Goal: Task Accomplishment & Management: Use online tool/utility

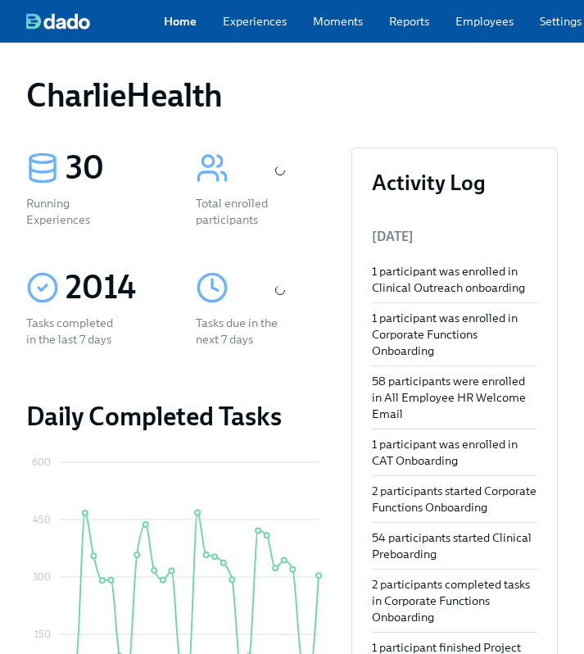
click at [420, 34] on div "Home Experiences Moments Reports Employees Settings Review us on G2 Help Center…" at bounding box center [431, 21] width 862 height 43
click at [472, 33] on div "Home Experiences Moments Reports Employees Settings Review us on G2 Help Center…" at bounding box center [431, 21] width 862 height 43
click at [481, 22] on link "Employees" at bounding box center [485, 21] width 58 height 16
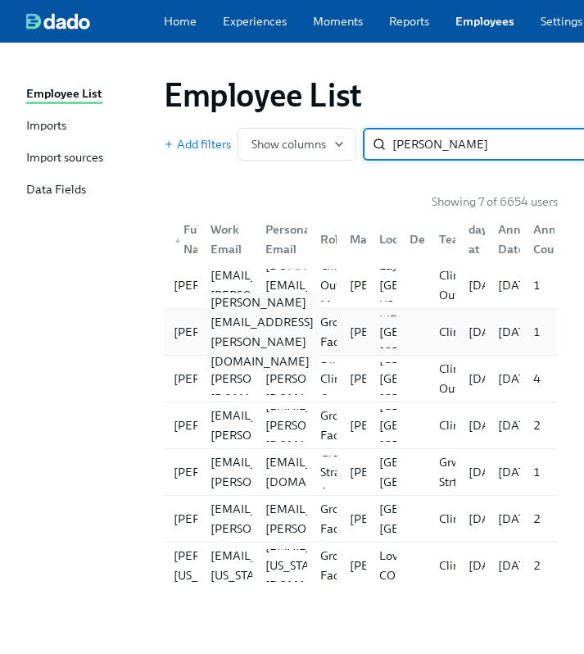
type input "blake"
click at [204, 343] on div "stephanie.blake@charliehealth.com" at bounding box center [262, 332] width 116 height 79
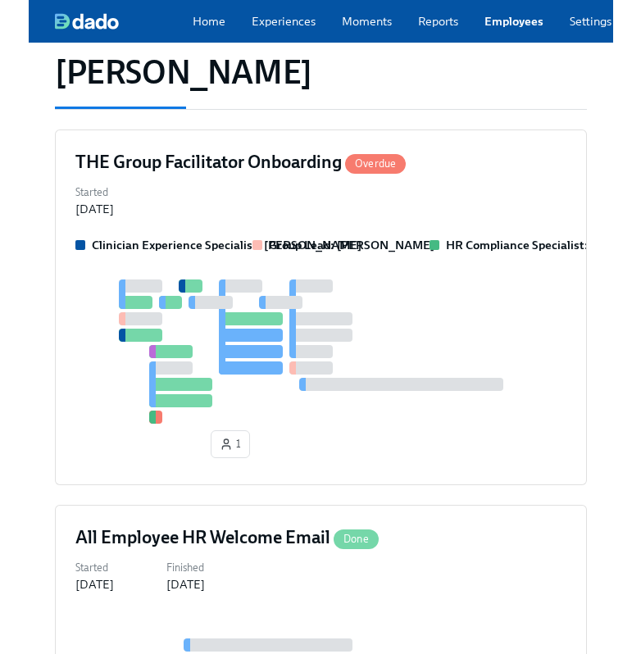
scroll to position [207, 0]
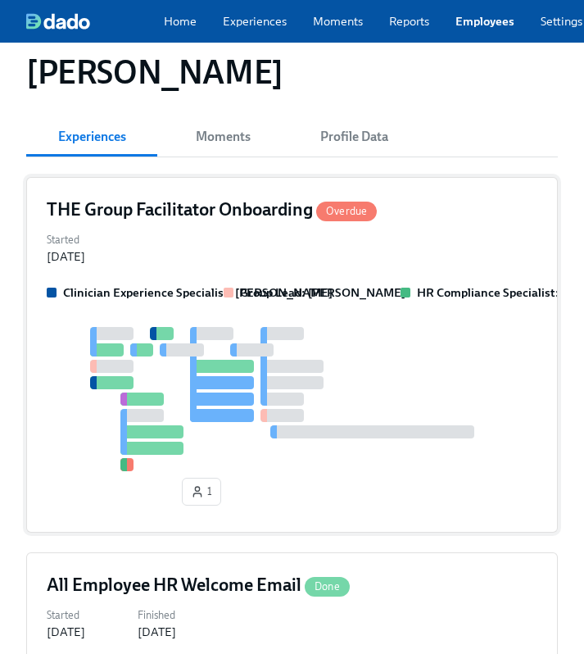
click at [362, 262] on div "Started Sep 19, 2025" at bounding box center [292, 247] width 491 height 36
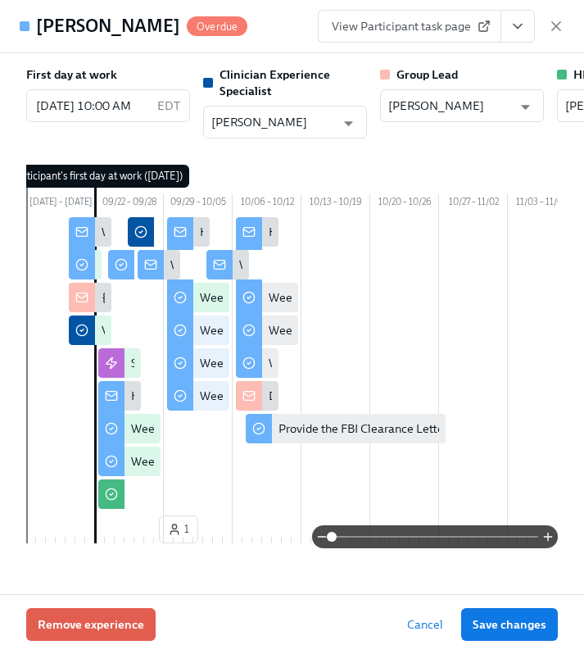
click at [528, 30] on button "View task page" at bounding box center [518, 26] width 34 height 33
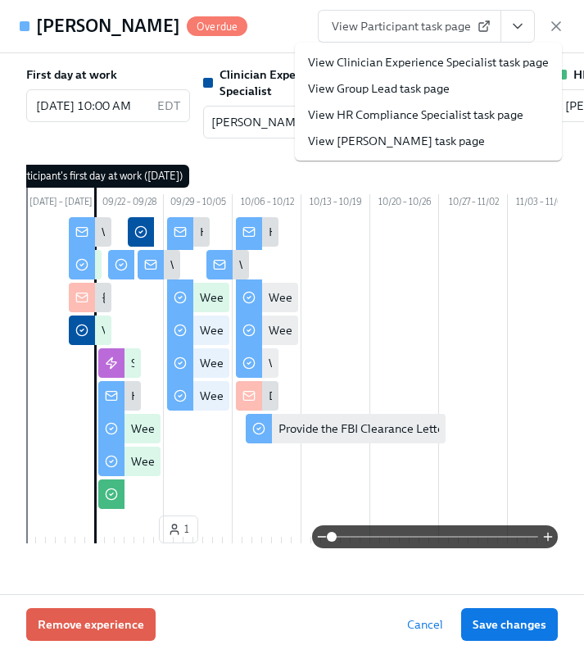
click at [466, 114] on link "View HR Compliance Specialist task page" at bounding box center [416, 115] width 216 height 16
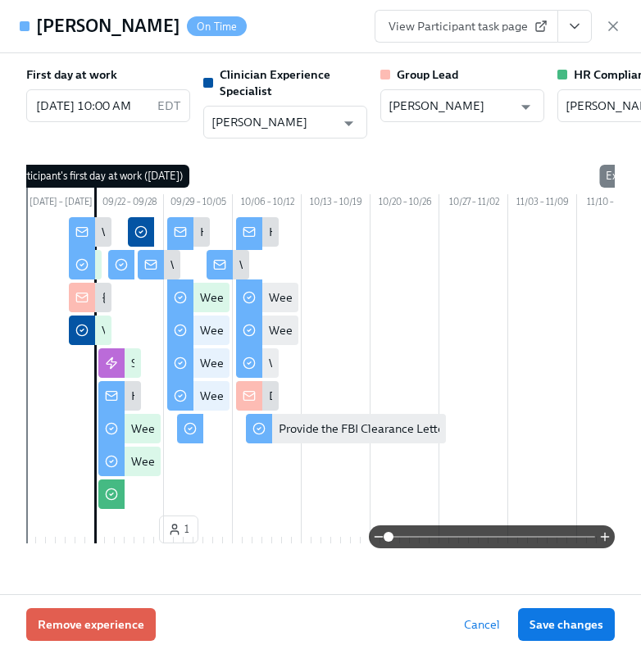
click at [624, 39] on div "Stephanie Blake On Time View Participant task page" at bounding box center [320, 26] width 641 height 53
click at [615, 24] on icon "button" at bounding box center [613, 26] width 8 height 8
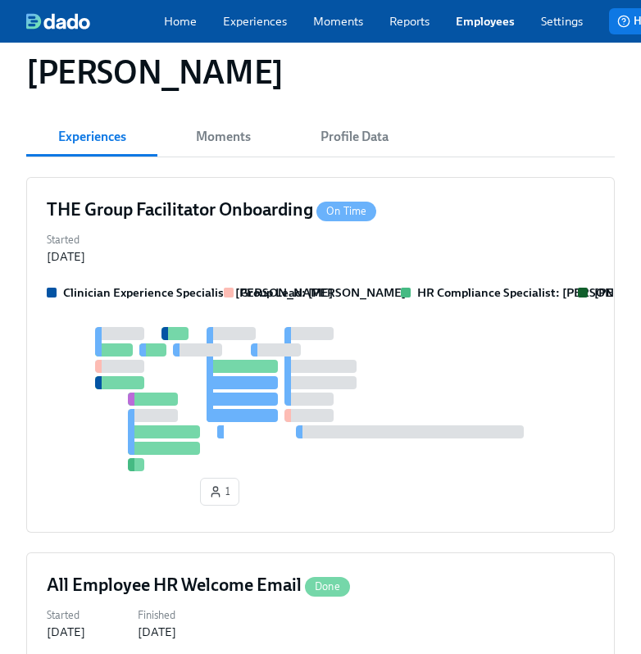
click at [478, 23] on link "Employees" at bounding box center [485, 21] width 59 height 16
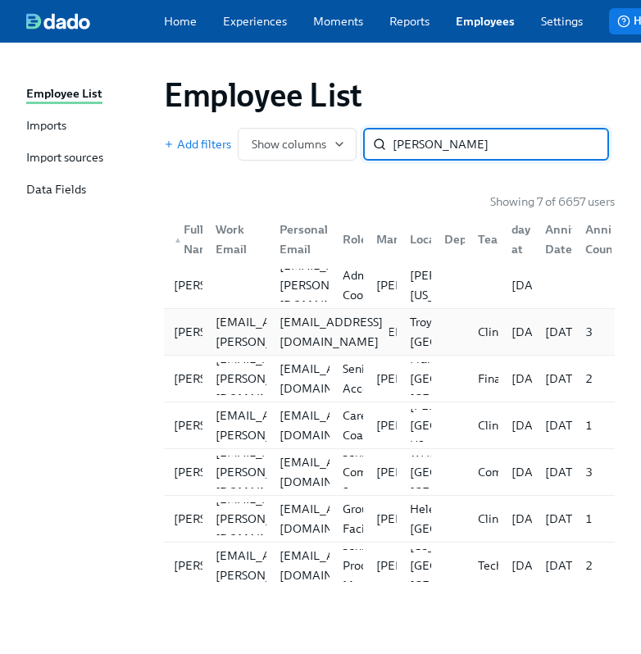
type input "GRIFFIN"
click at [290, 338] on div "ryannt2006@yahoo.com" at bounding box center [331, 331] width 116 height 39
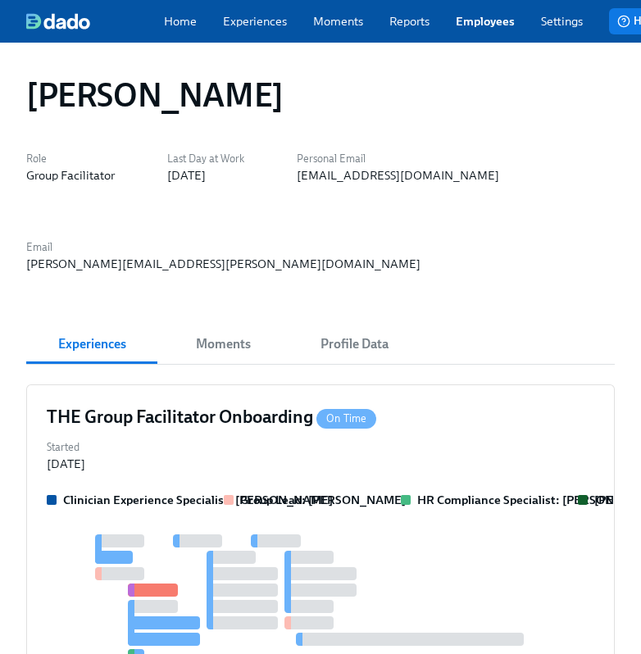
click at [290, 338] on button "Profile Data" at bounding box center [353, 344] width 131 height 39
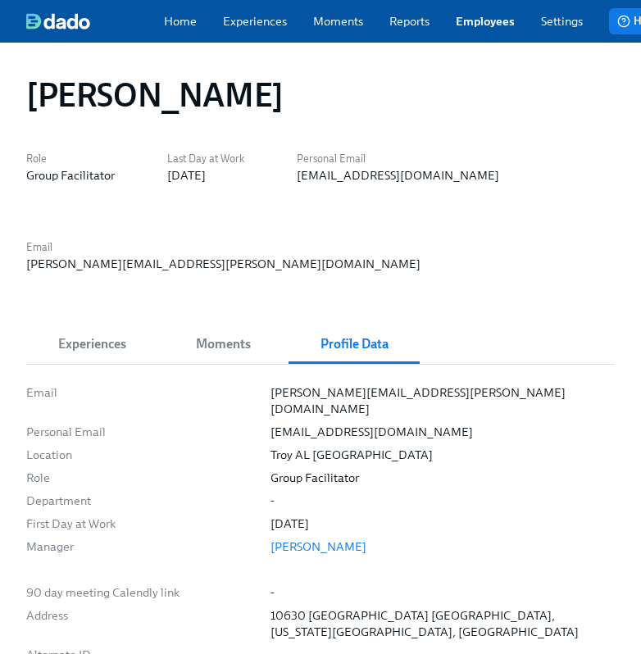
click at [125, 341] on span "Experiences" at bounding box center [91, 344] width 111 height 23
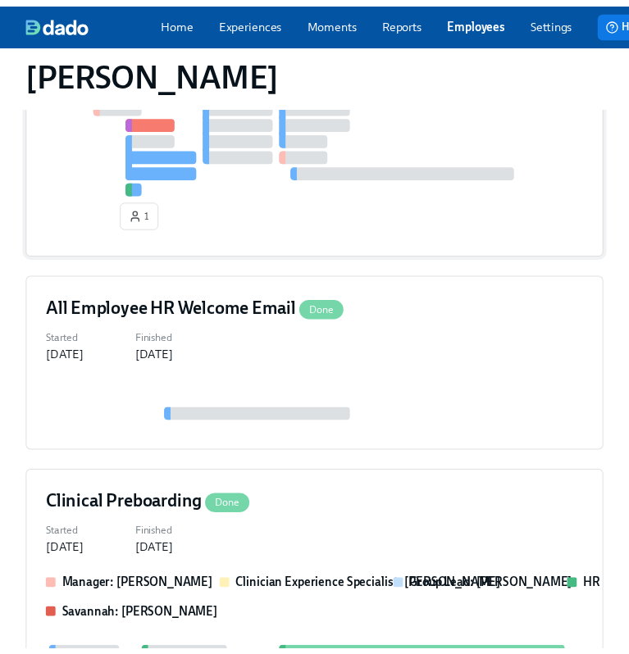
scroll to position [468, 0]
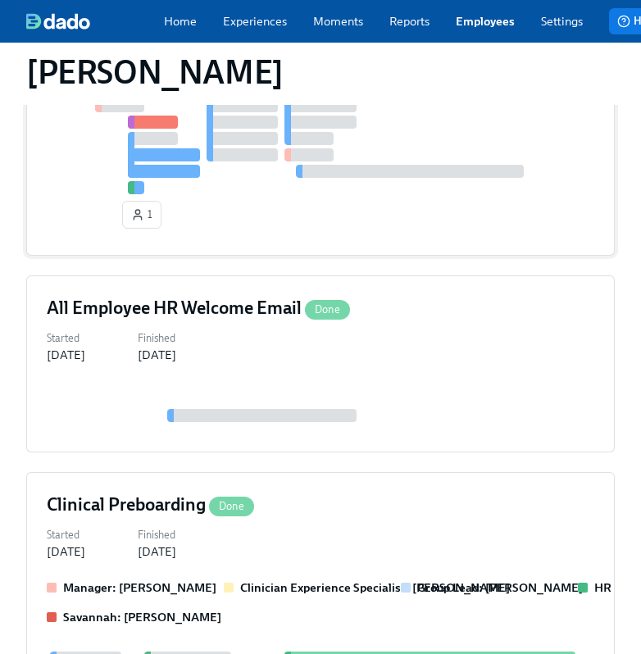
click at [407, 234] on div "1" at bounding box center [320, 150] width 547 height 169
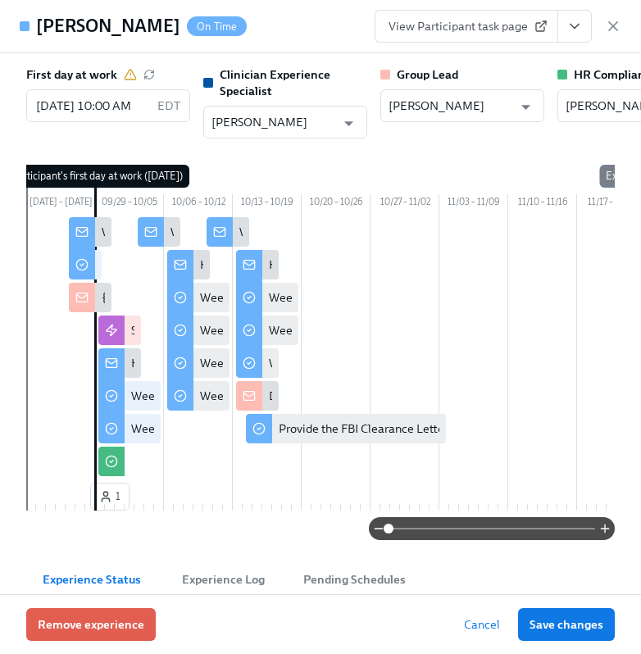
click at [574, 30] on icon "View task page" at bounding box center [574, 26] width 16 height 16
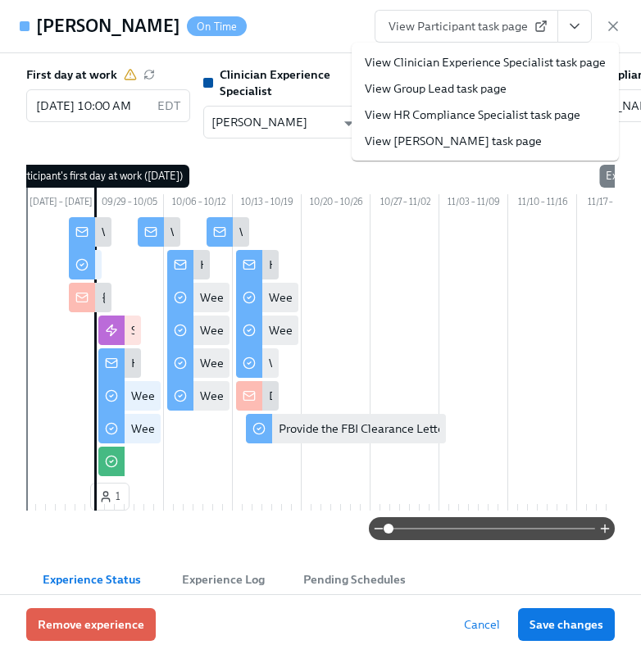
click at [434, 115] on link "View HR Compliance Specialist task page" at bounding box center [473, 115] width 216 height 16
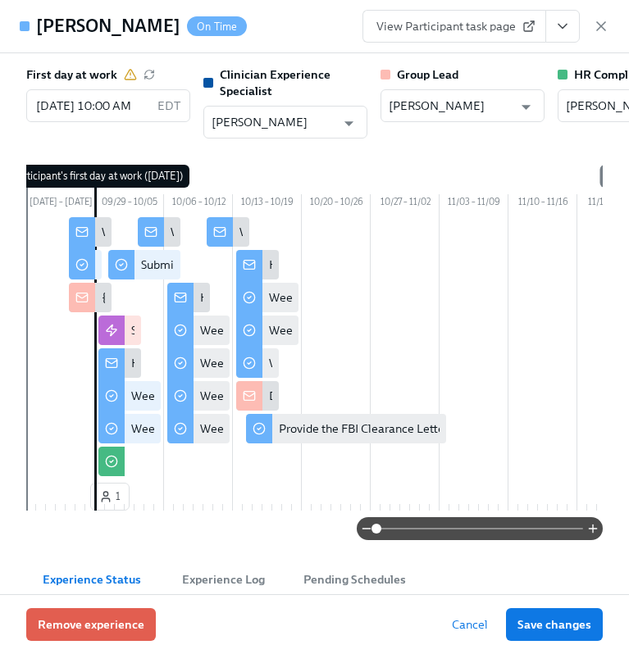
click at [609, 16] on div "Ashley Griffin On Time View Participant task page" at bounding box center [314, 26] width 629 height 53
click at [606, 26] on icon "button" at bounding box center [601, 26] width 16 height 16
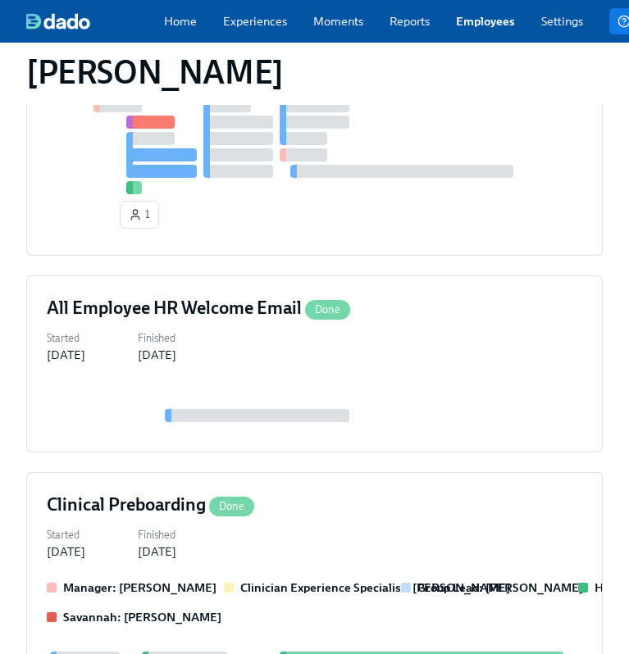
click at [487, 22] on link "Employees" at bounding box center [485, 21] width 59 height 16
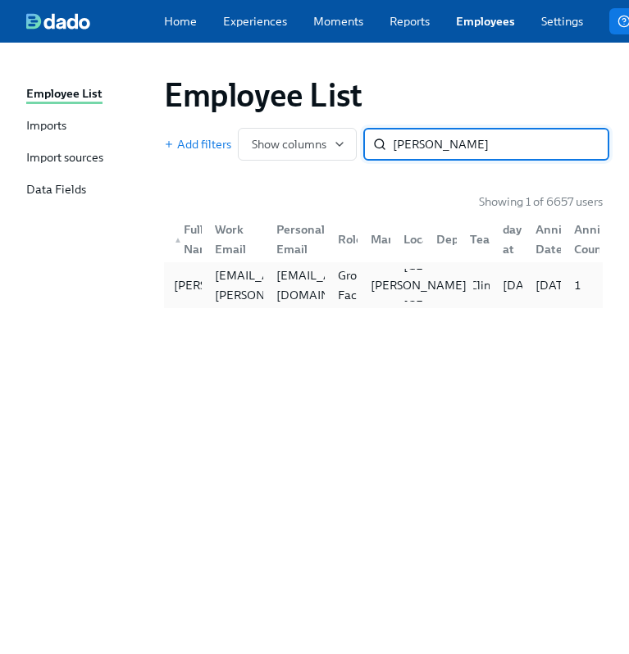
type input "struckman"
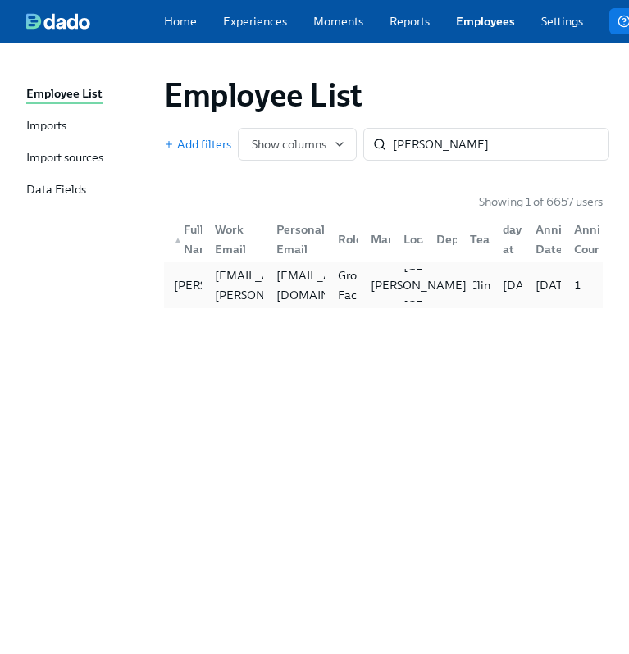
click at [371, 293] on p "Don Hopkins" at bounding box center [418, 285] width 96 height 16
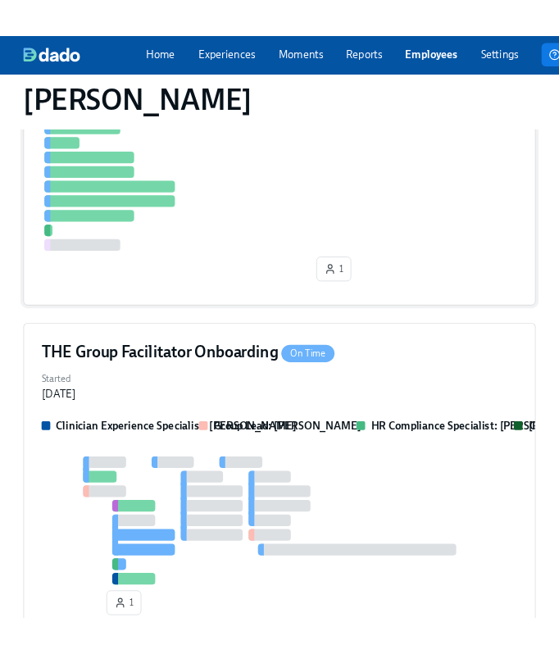
scroll to position [574, 0]
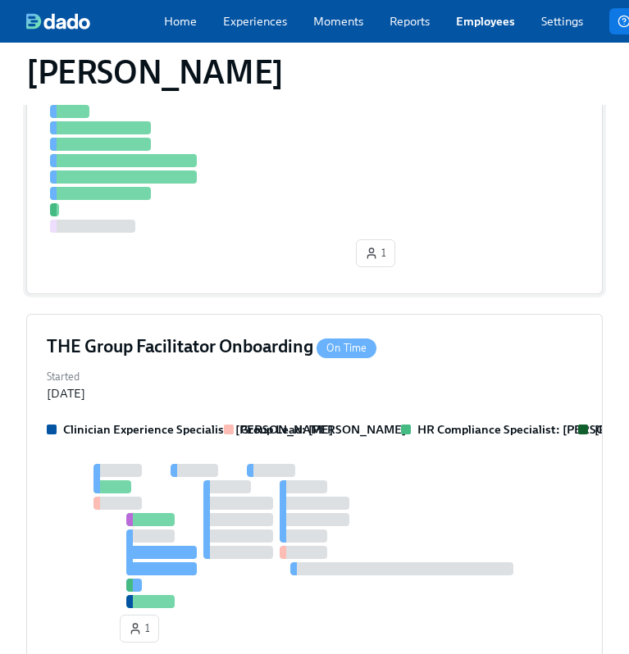
click at [347, 466] on div "Clinician Experience Specialist: Maggie Greenawalt Group Lead: Don Hopkins HR C…" at bounding box center [314, 535] width 535 height 228
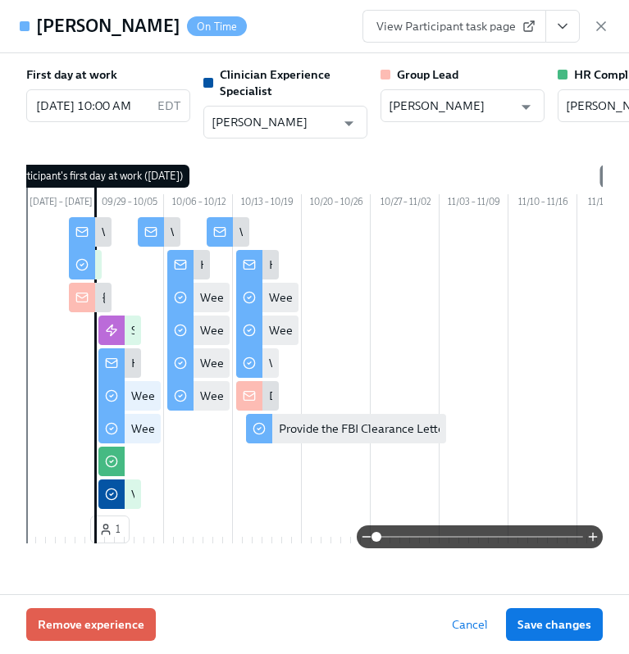
click at [580, 25] on div "View Participant task page" at bounding box center [485, 26] width 247 height 33
click at [565, 25] on icon "View task page" at bounding box center [562, 27] width 8 height 4
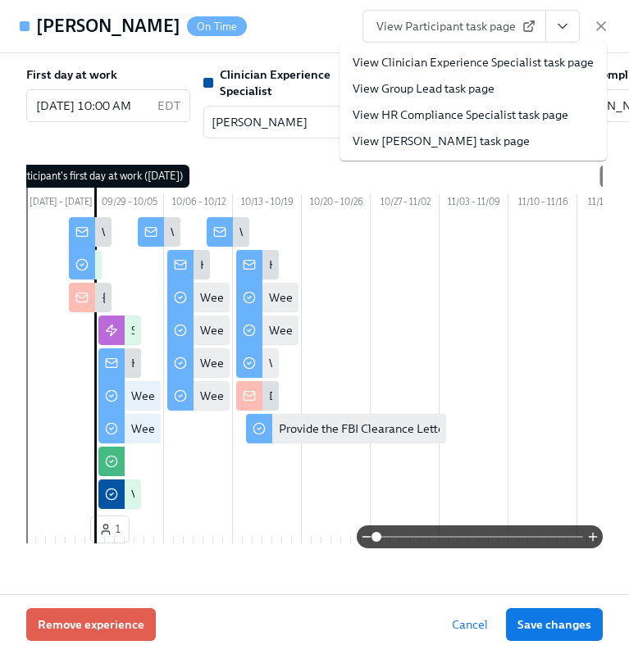
click at [473, 119] on link "View HR Compliance Specialist task page" at bounding box center [460, 115] width 216 height 16
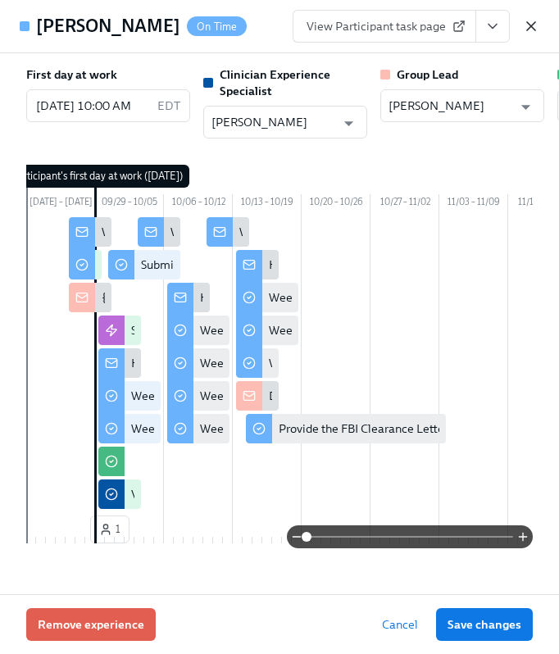
click at [530, 25] on icon "button" at bounding box center [531, 26] width 8 height 8
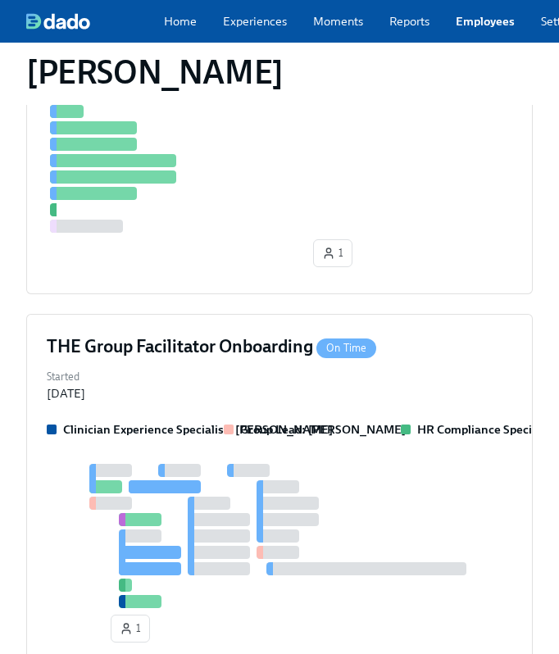
click at [469, 29] on link "Employees" at bounding box center [485, 21] width 59 height 16
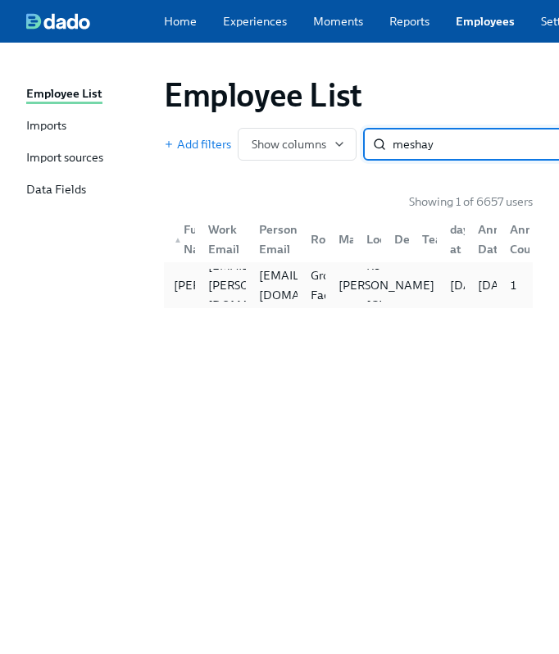
type input "meshay"
click at [332, 293] on div "Gaby Schilling" at bounding box center [386, 285] width 109 height 16
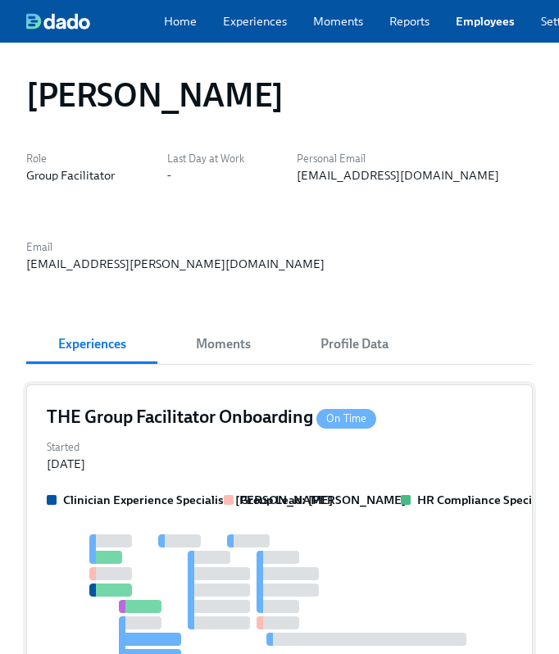
scroll to position [48, 0]
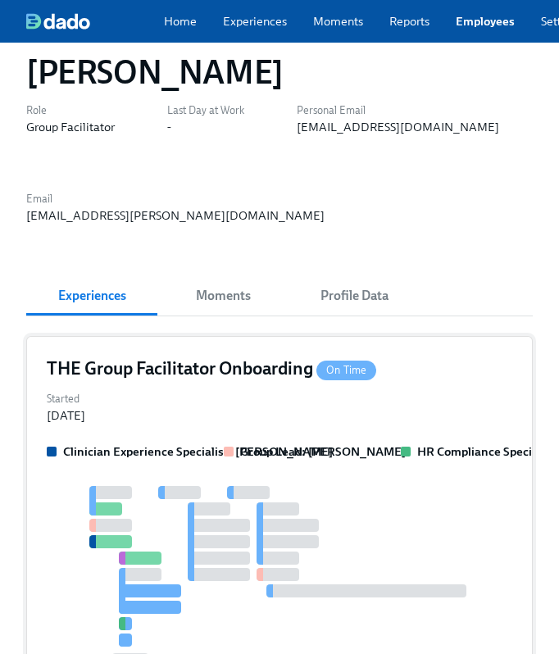
click at [286, 543] on div at bounding box center [288, 541] width 62 height 13
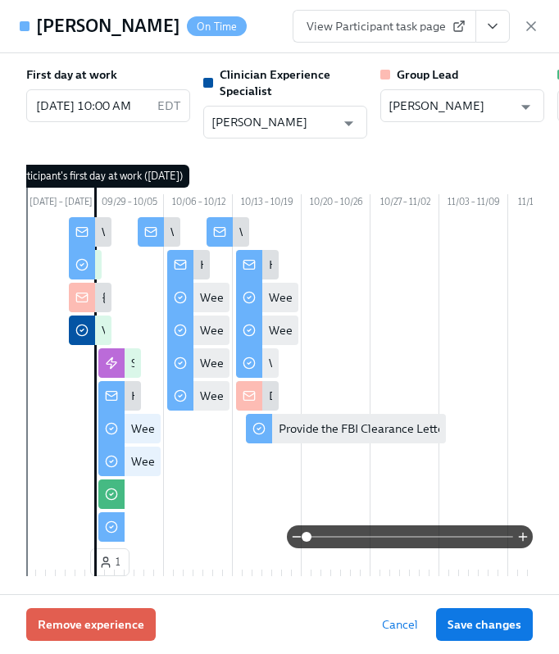
click at [496, 30] on icon "View task page" at bounding box center [492, 26] width 16 height 16
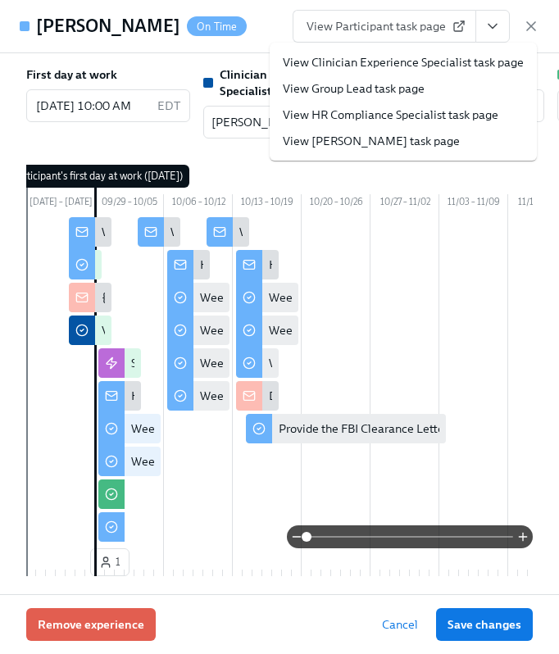
click at [418, 120] on link "View HR Compliance Specialist task page" at bounding box center [391, 115] width 216 height 16
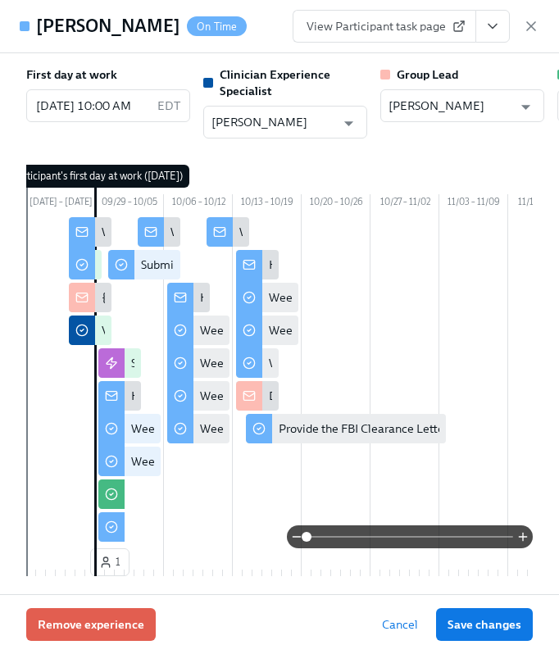
click at [545, 20] on div "MeShay McKinney On Time View Participant task page" at bounding box center [279, 26] width 559 height 53
click at [538, 25] on icon "button" at bounding box center [531, 26] width 16 height 16
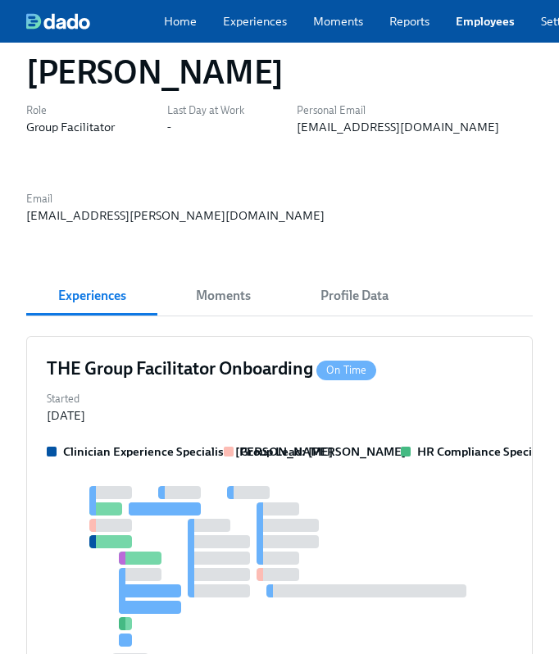
click at [466, 26] on link "Employees" at bounding box center [485, 21] width 59 height 16
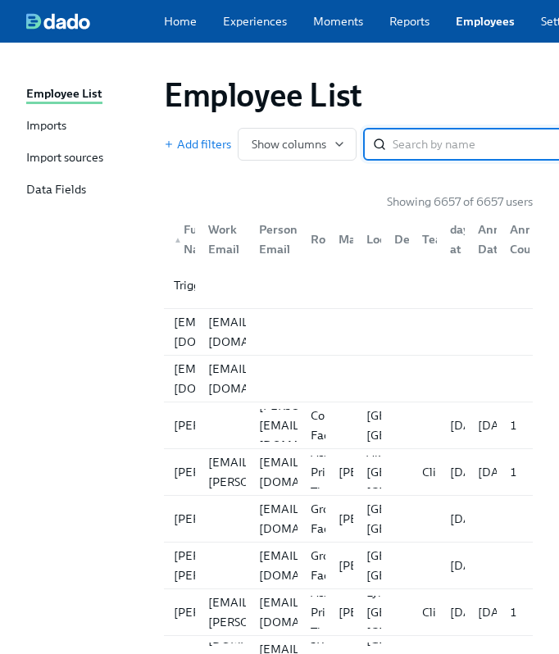
type input "e"
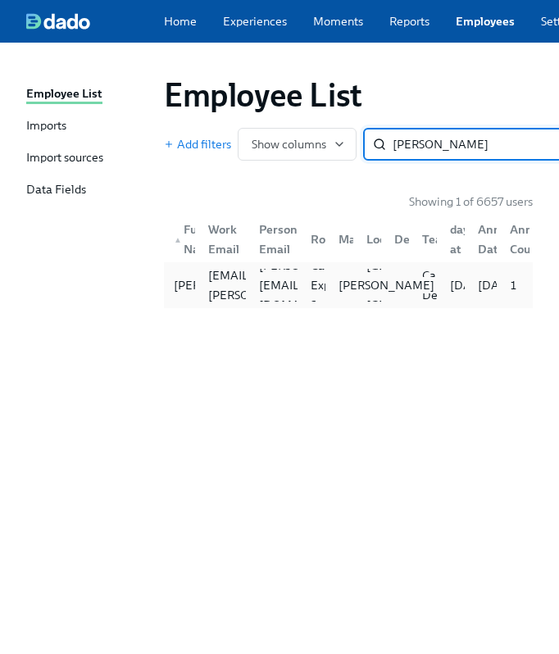
type input "wes s"
click at [328, 302] on div "Jean Celestin" at bounding box center [339, 285] width 28 height 33
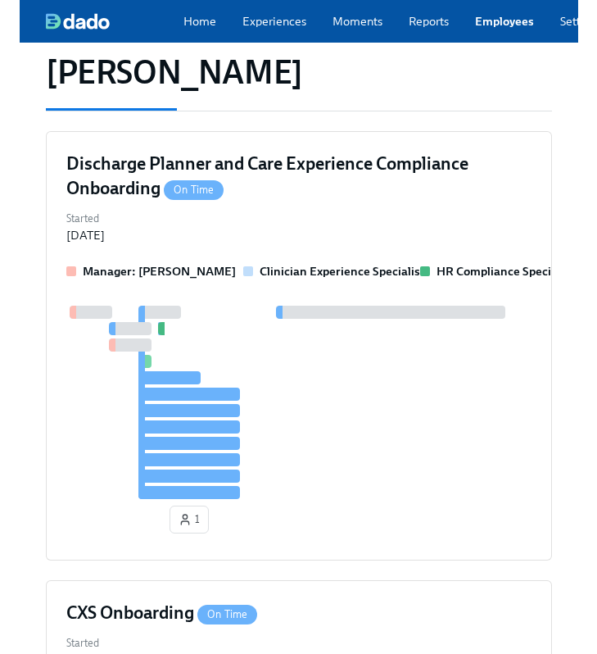
scroll to position [356, 0]
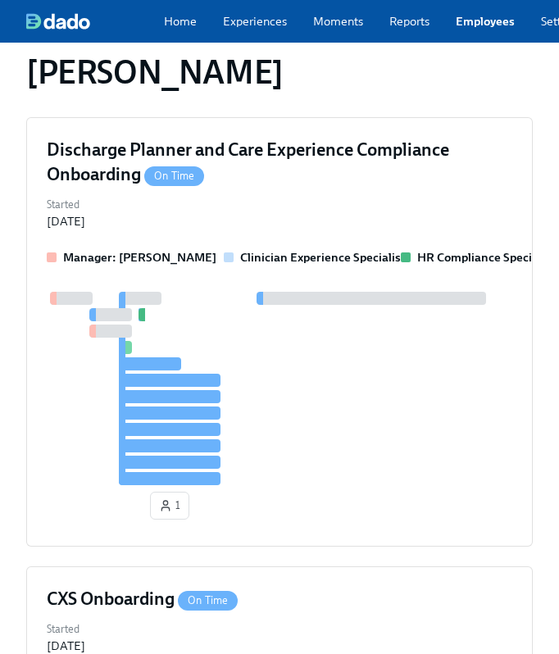
click at [400, 292] on div at bounding box center [371, 298] width 229 height 13
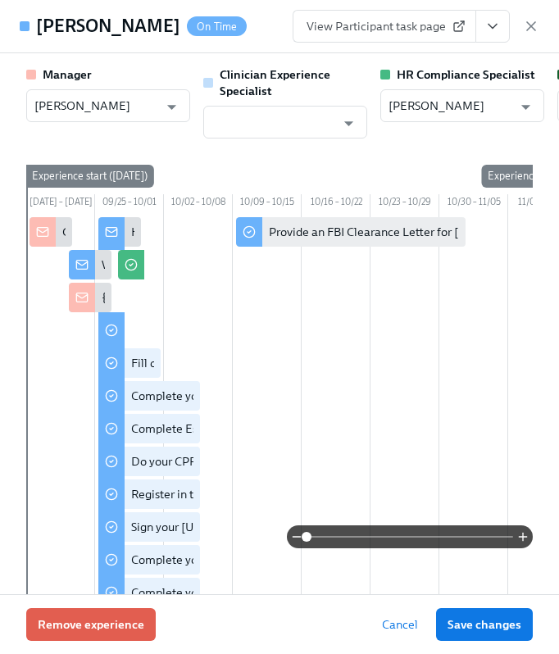
click at [400, 211] on div "10/23 – 10/29" at bounding box center [404, 204] width 69 height 20
click at [499, 28] on icon "View task page" at bounding box center [492, 26] width 16 height 16
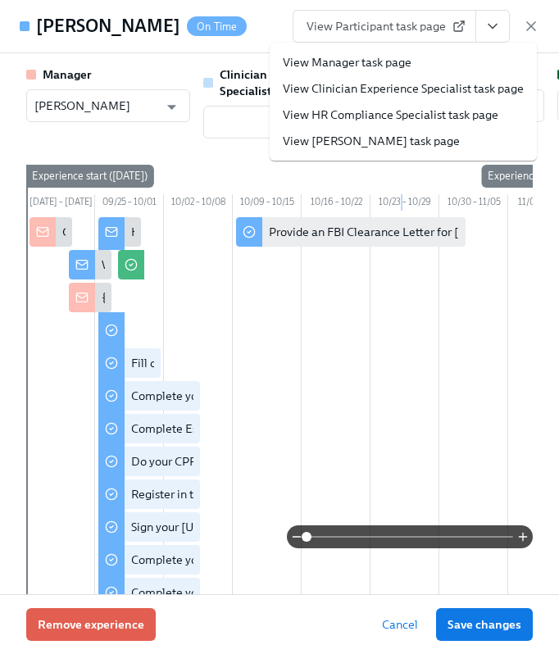
click at [412, 114] on link "View HR Compliance Specialist task page" at bounding box center [391, 115] width 216 height 16
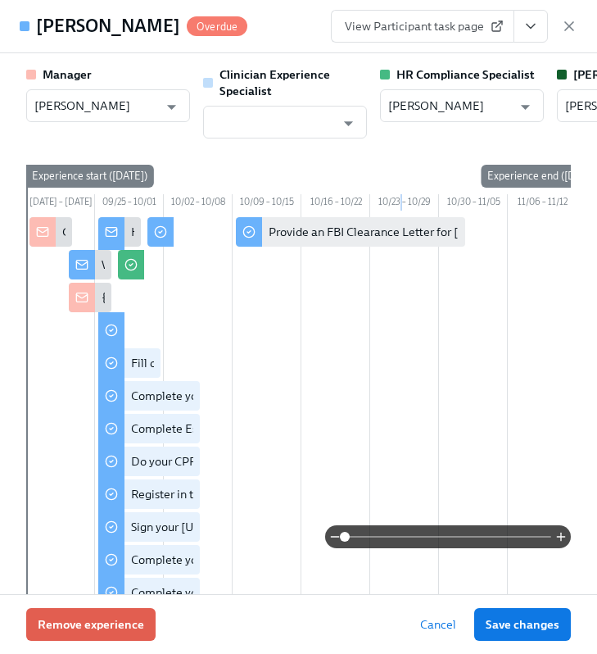
click at [579, 39] on div "Wes Standridge Overdue View Participant task page" at bounding box center [298, 26] width 597 height 53
click at [574, 32] on icon "button" at bounding box center [569, 26] width 16 height 16
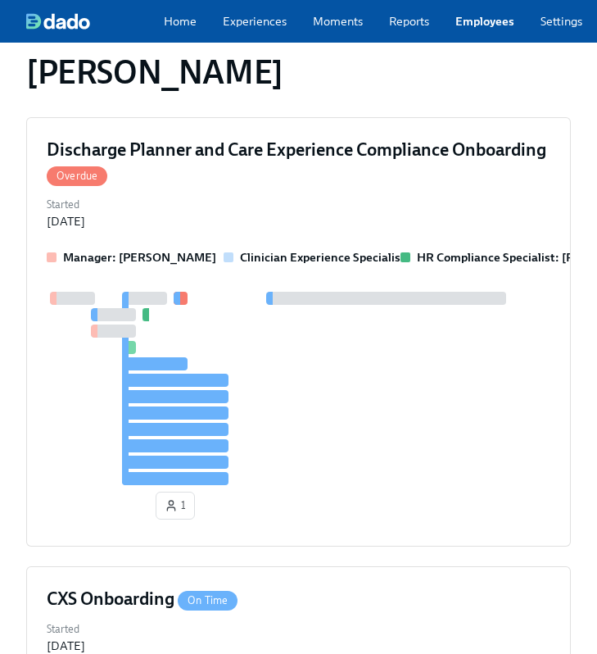
click at [497, 25] on link "Employees" at bounding box center [485, 21] width 59 height 16
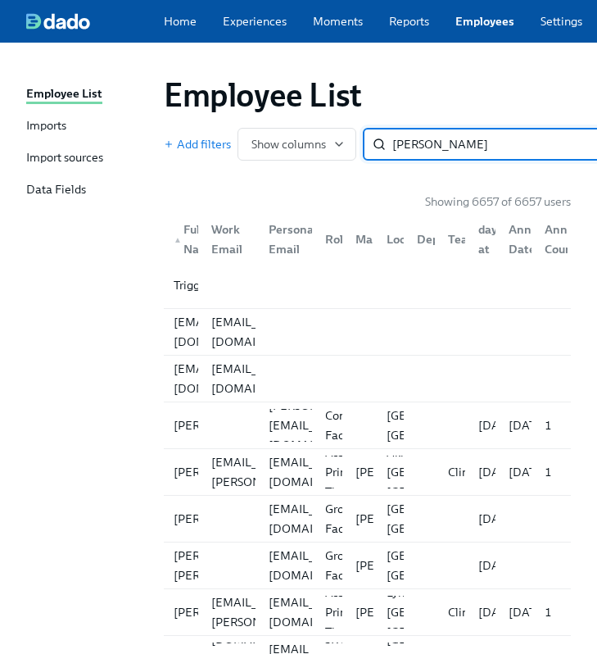
type input "hanlon"
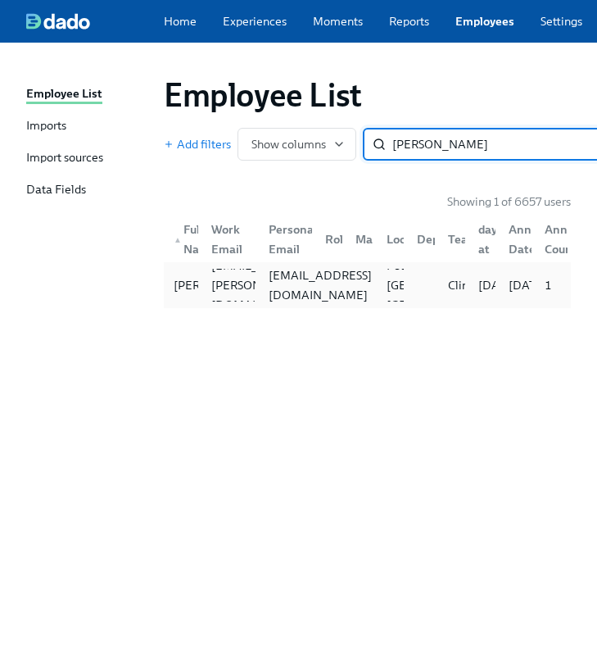
click at [270, 298] on div "amhanlon03@gmail.com" at bounding box center [320, 285] width 116 height 39
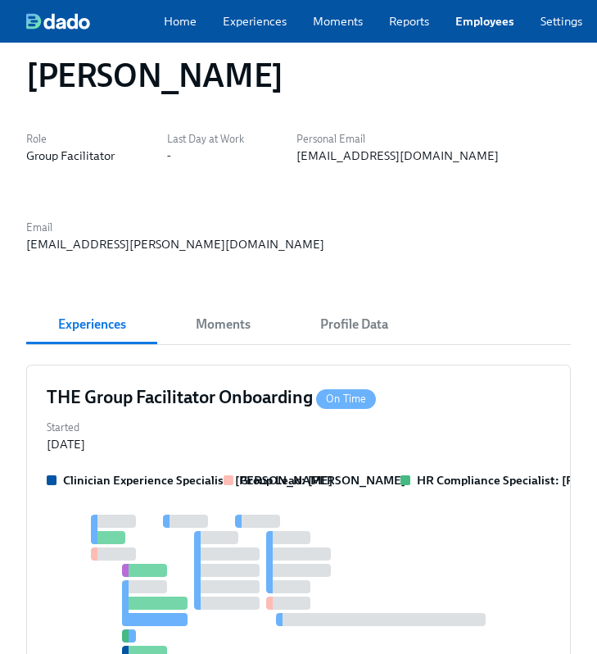
scroll to position [643, 0]
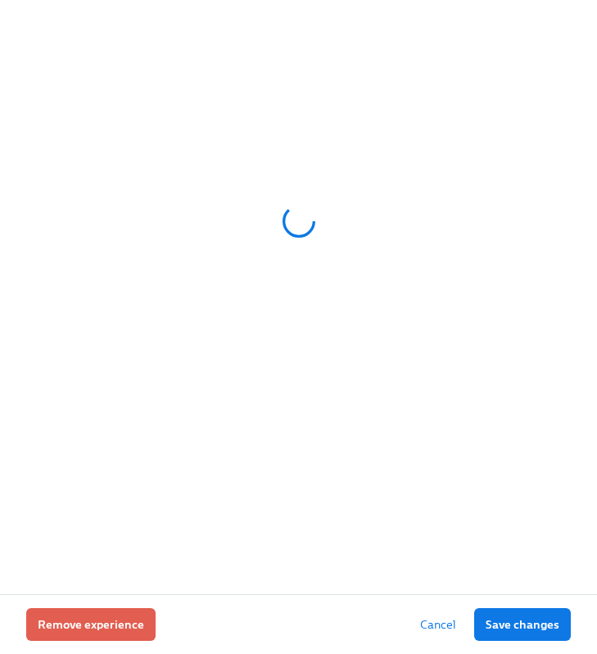
scroll to position [272, 0]
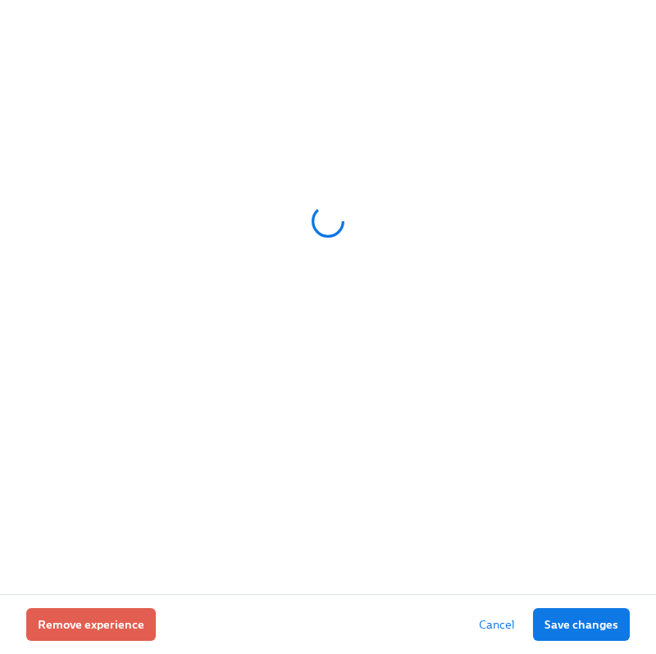
click at [30, 410] on div at bounding box center [327, 221] width 603 height 410
click at [348, 179] on div at bounding box center [327, 221] width 603 height 410
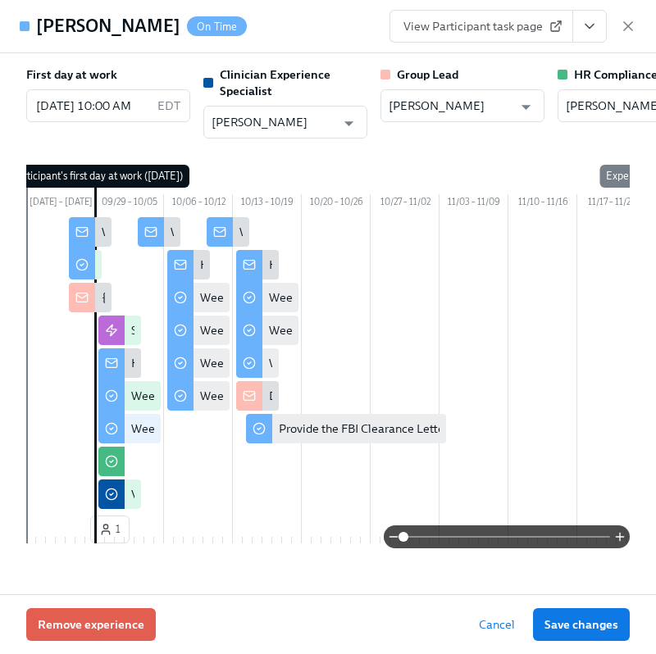
click at [608, 31] on div "View Participant task page" at bounding box center [512, 26] width 247 height 33
click at [593, 31] on icon "View task page" at bounding box center [589, 26] width 16 height 16
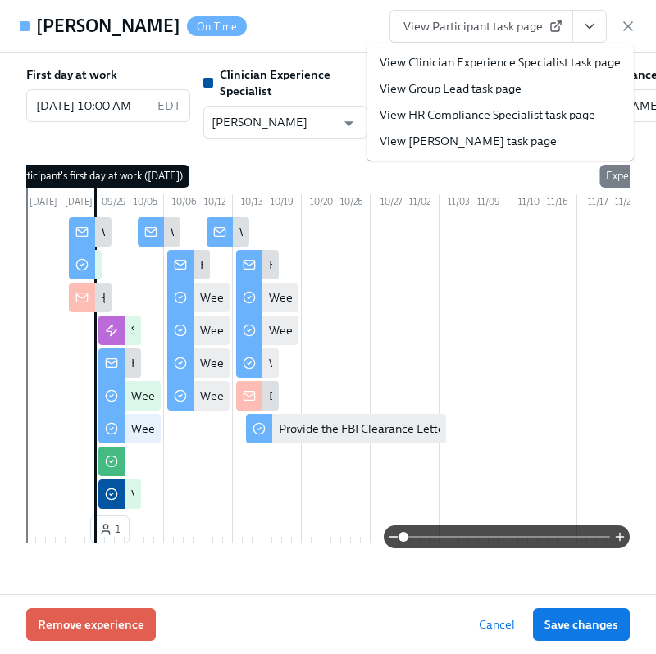
click at [502, 120] on link "View HR Compliance Specialist task page" at bounding box center [487, 115] width 216 height 16
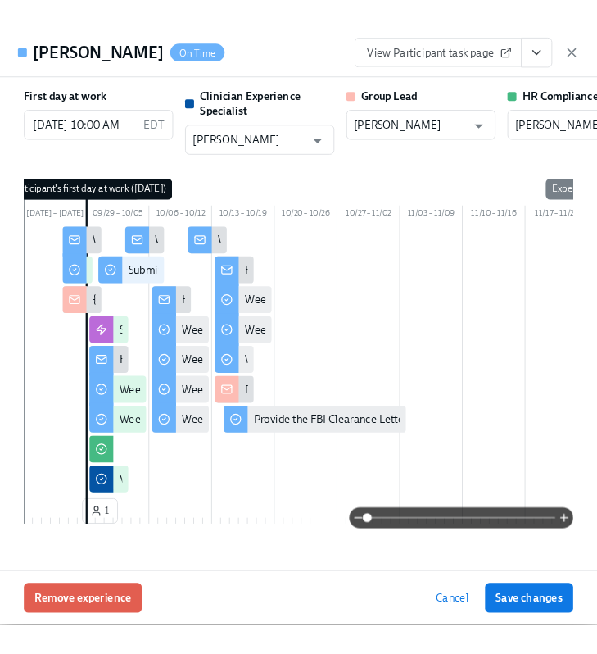
scroll to position [0, 0]
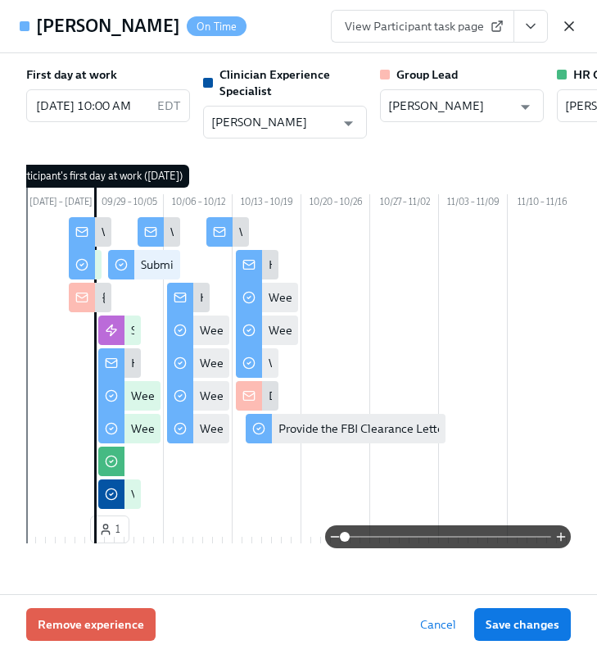
click at [566, 26] on icon "button" at bounding box center [569, 26] width 16 height 16
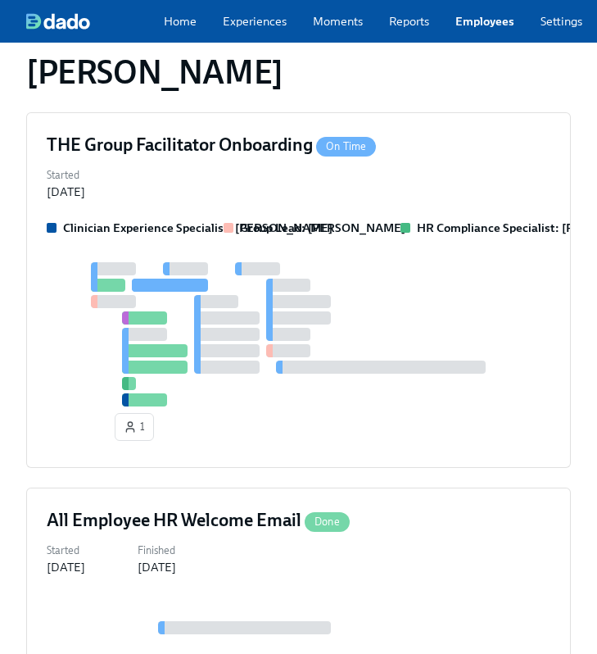
click at [573, 27] on link "Settings" at bounding box center [562, 21] width 42 height 16
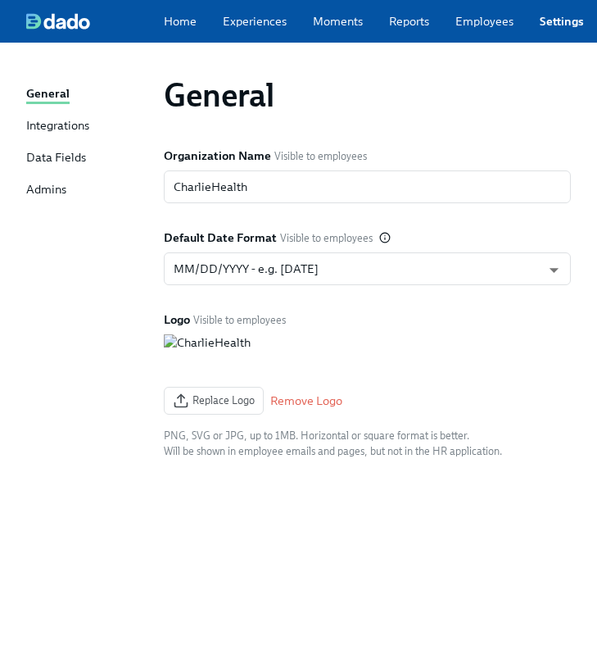
click at [473, 22] on link "Employees" at bounding box center [485, 21] width 58 height 16
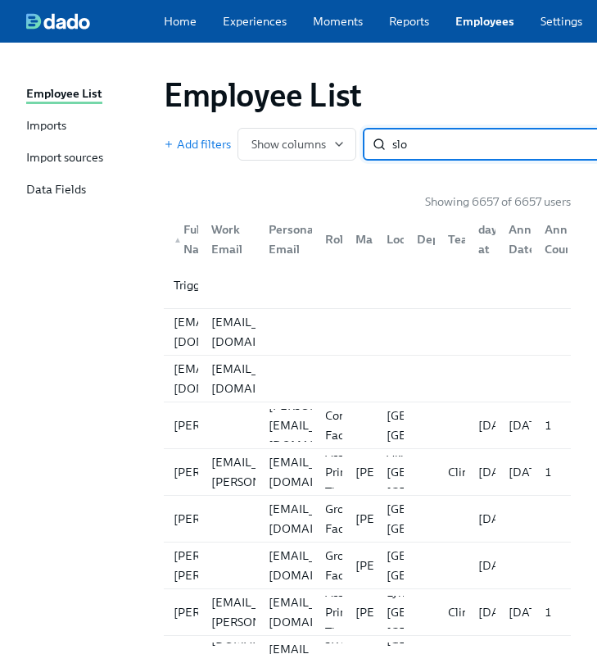
type input "sloan"
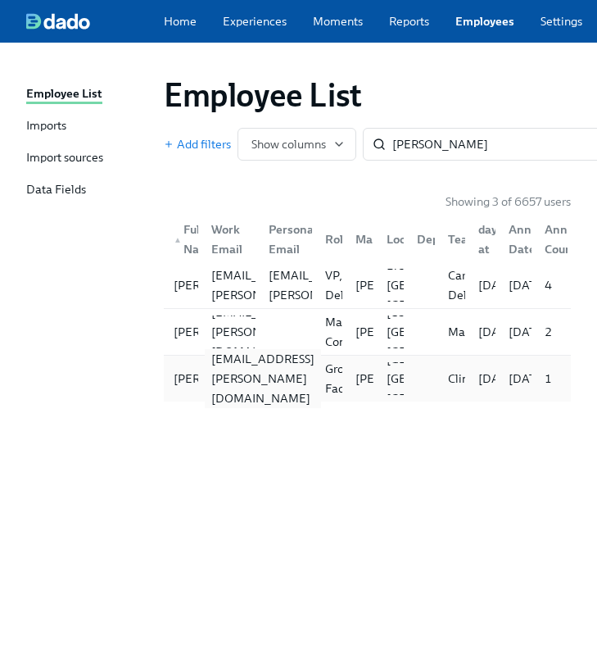
click at [222, 383] on div "aurora.sloan@charliehealth.com" at bounding box center [263, 378] width 116 height 59
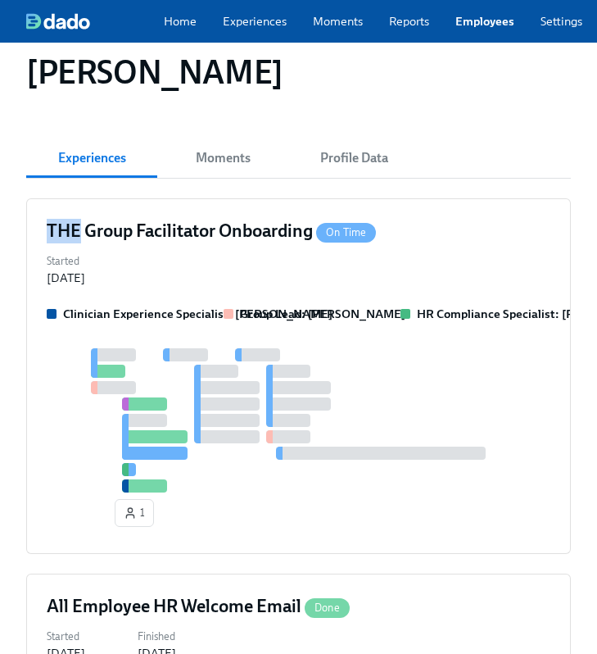
scroll to position [302, 0]
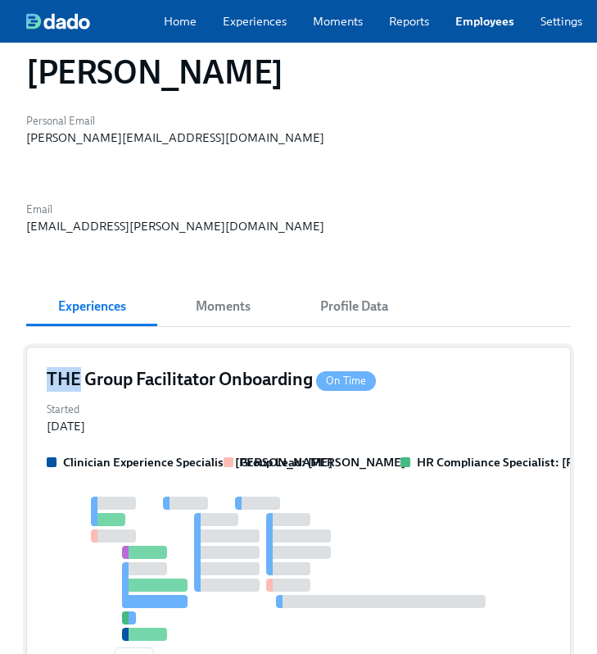
click at [364, 497] on div at bounding box center [299, 569] width 504 height 144
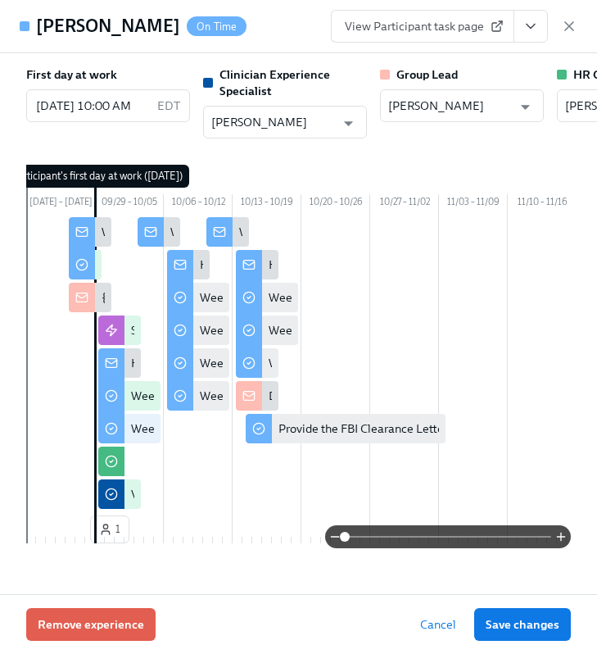
click at [527, 29] on icon "View task page" at bounding box center [531, 26] width 16 height 16
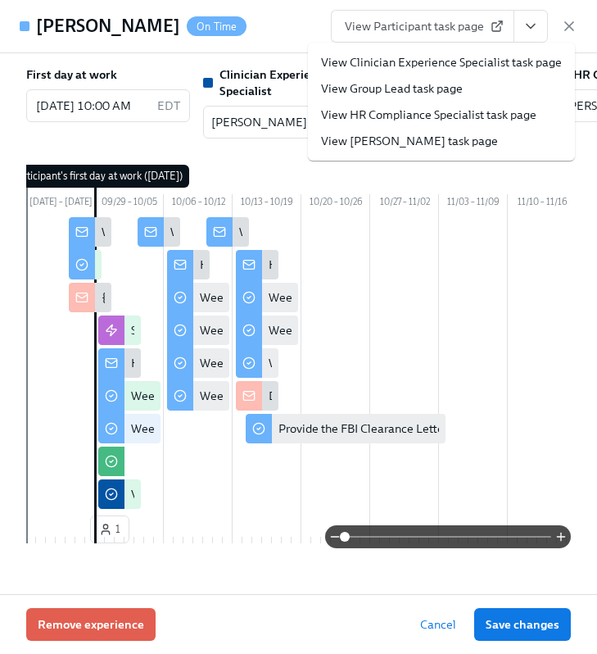
click at [442, 114] on link "View HR Compliance Specialist task page" at bounding box center [429, 115] width 216 height 16
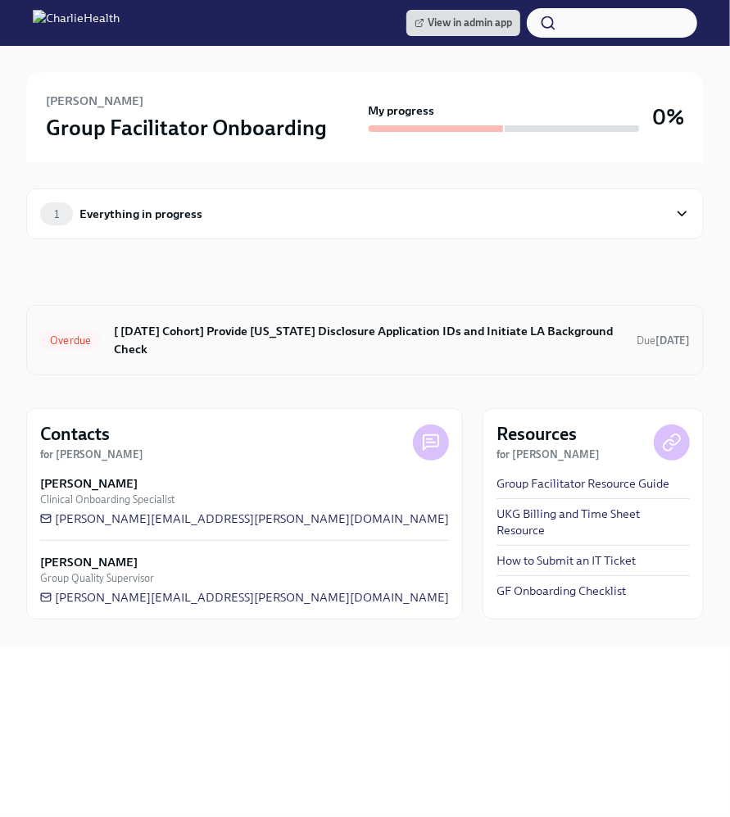
click at [251, 331] on h6 "[ Sep 22nd Cohort] Provide Utah Disclosure Application IDs and Initiate LA Back…" at bounding box center [369, 340] width 510 height 36
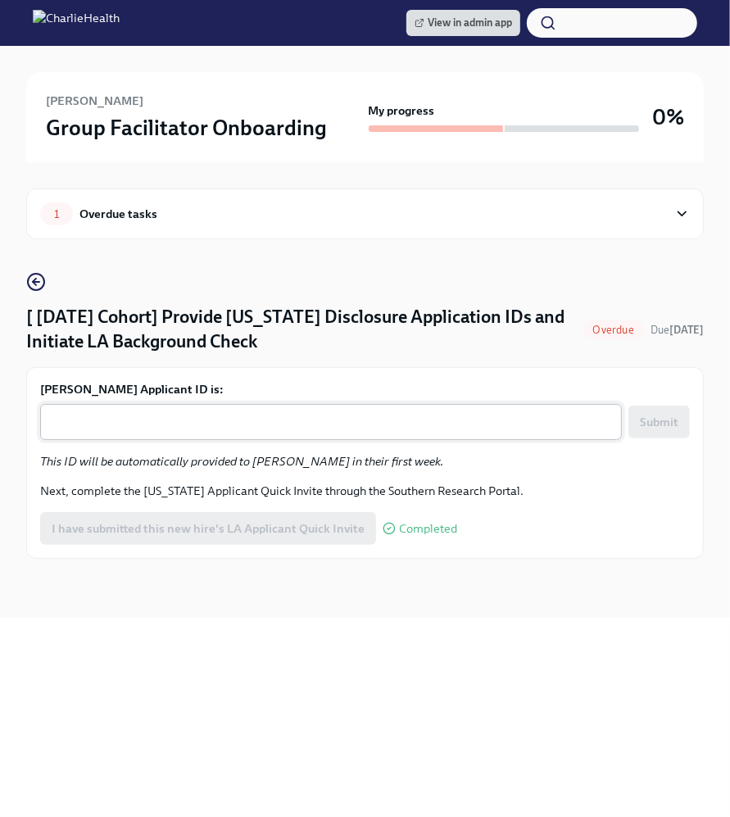
click at [189, 407] on div "x ​" at bounding box center [331, 422] width 582 height 36
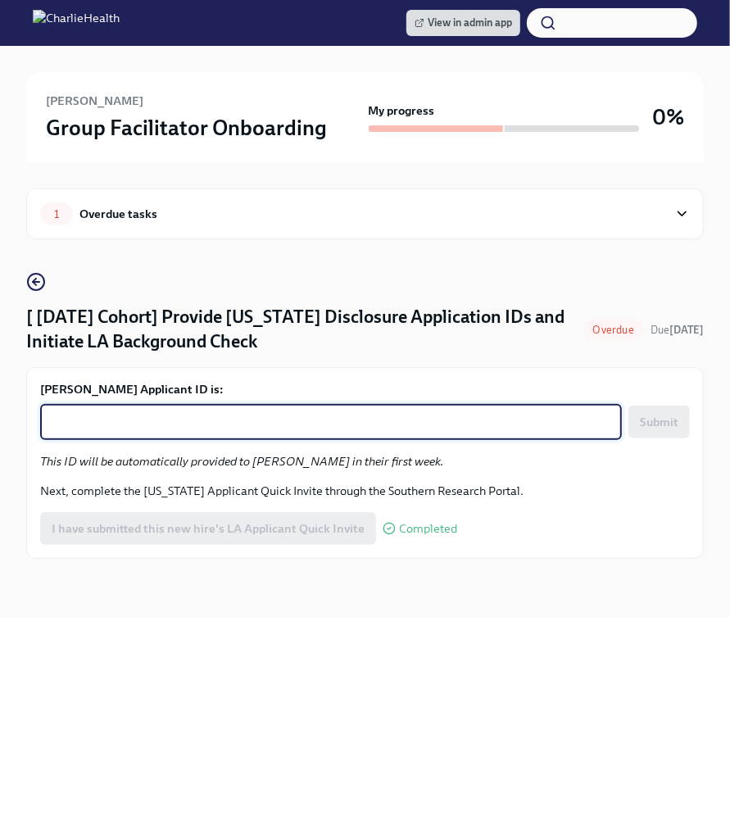
paste textarea "1254282"
type textarea "1254282"
click at [666, 421] on span "Submit" at bounding box center [659, 422] width 39 height 16
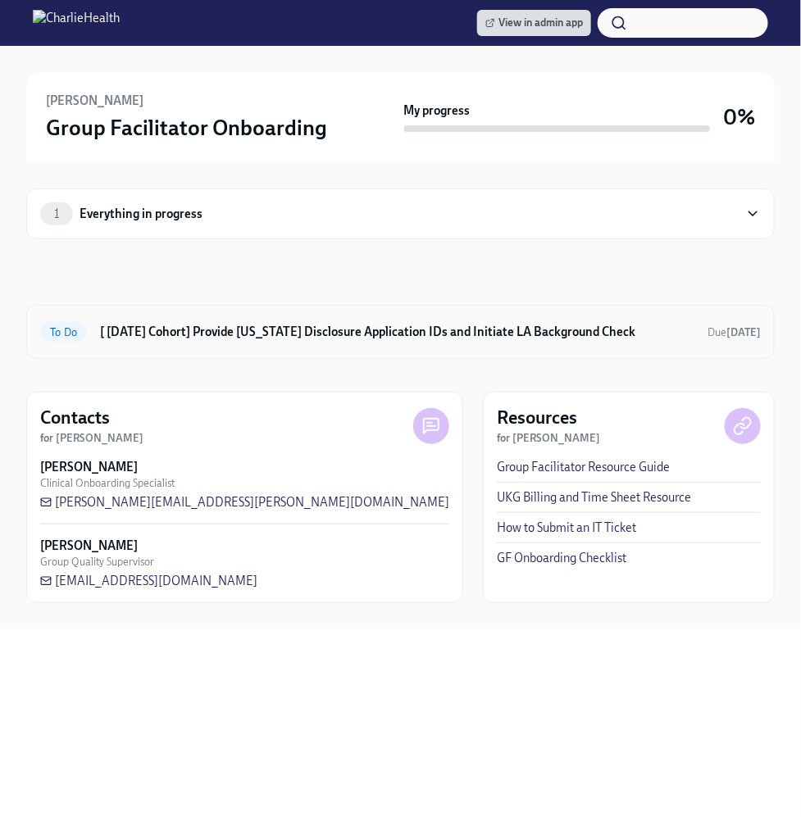
click at [305, 323] on h6 "[ [DATE] Cohort] Provide [US_STATE] Disclosure Application IDs and Initiate LA …" at bounding box center [397, 332] width 594 height 18
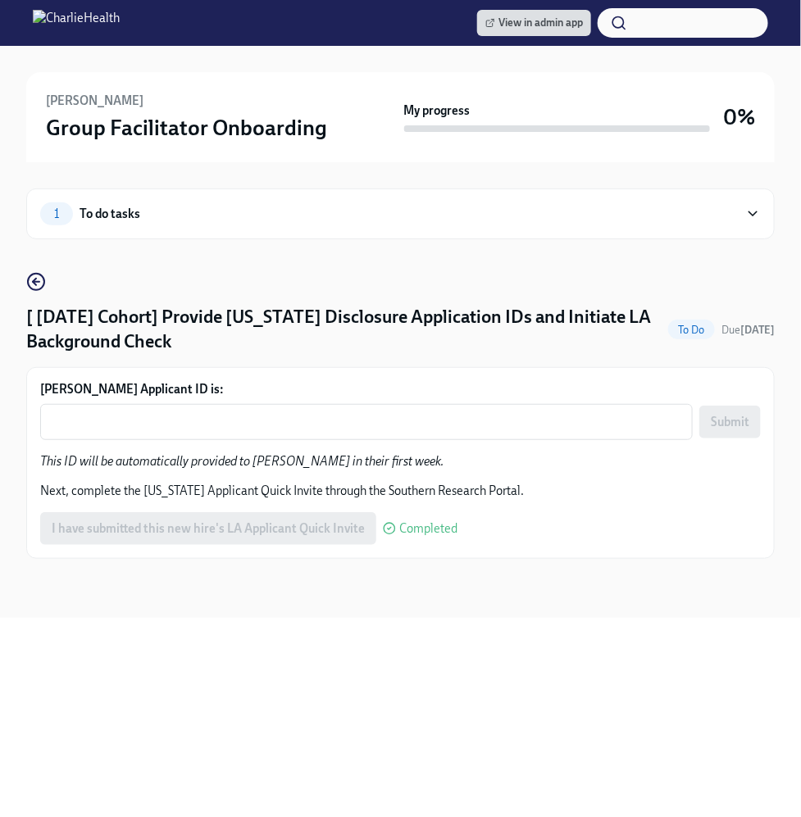
click at [229, 397] on form "Ashley Griffin's Applicant ID is: x ​ Submit" at bounding box center [400, 410] width 720 height 59
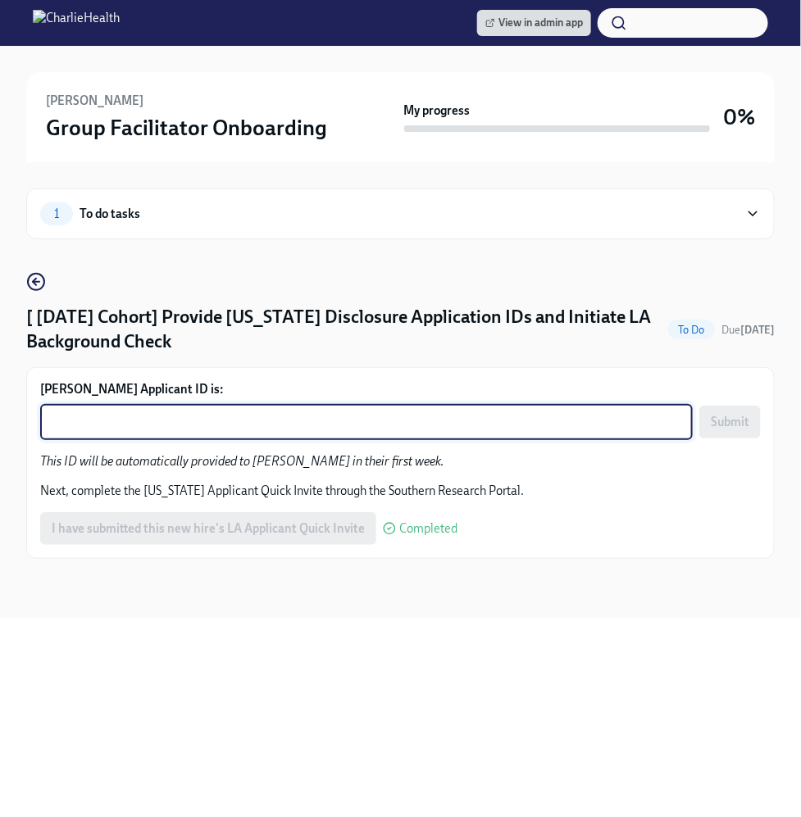
click at [234, 412] on textarea "Ashley Griffin's Applicant ID is:" at bounding box center [366, 422] width 633 height 20
paste textarea "1254306"
type textarea "1254306"
click at [713, 425] on span "Submit" at bounding box center [730, 422] width 39 height 16
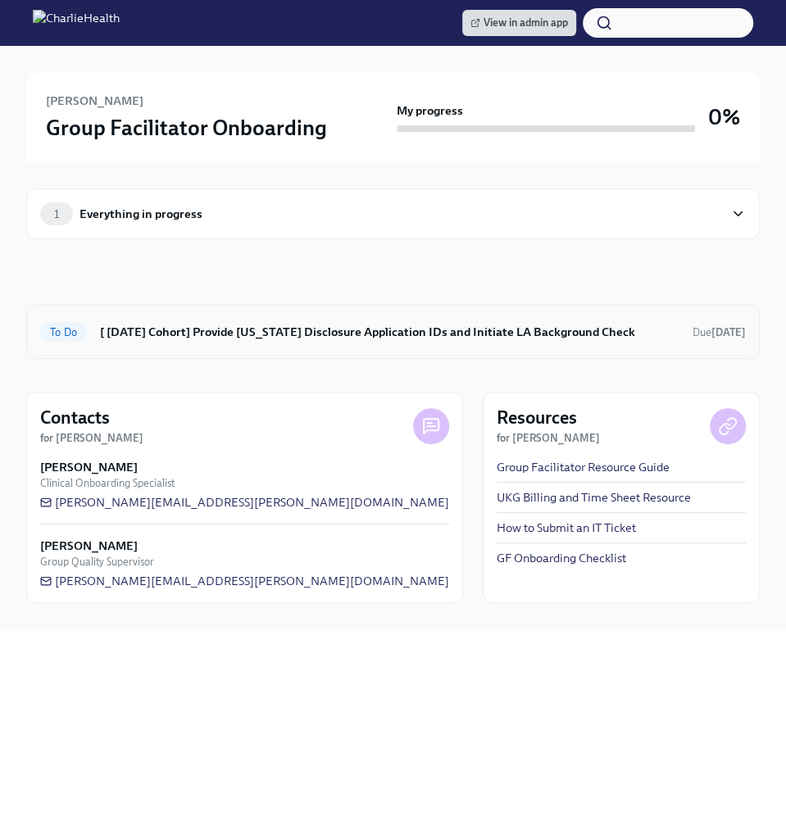
click at [223, 350] on div "To Do [ [DATE] Cohort] Provide [US_STATE] Disclosure Application IDs and Initia…" at bounding box center [393, 332] width 734 height 54
click at [197, 359] on div "1 Everything in progress In progress To Do [ [DATE] Cohort] Provide [US_STATE] …" at bounding box center [393, 395] width 734 height 467
click at [182, 347] on div "To Do [ [DATE] Cohort] Provide [US_STATE] Disclosure Application IDs and Initia…" at bounding box center [393, 332] width 734 height 54
click at [169, 312] on div "To Do [ [DATE] Cohort] Provide [US_STATE] Disclosure Application IDs and Initia…" at bounding box center [393, 332] width 734 height 54
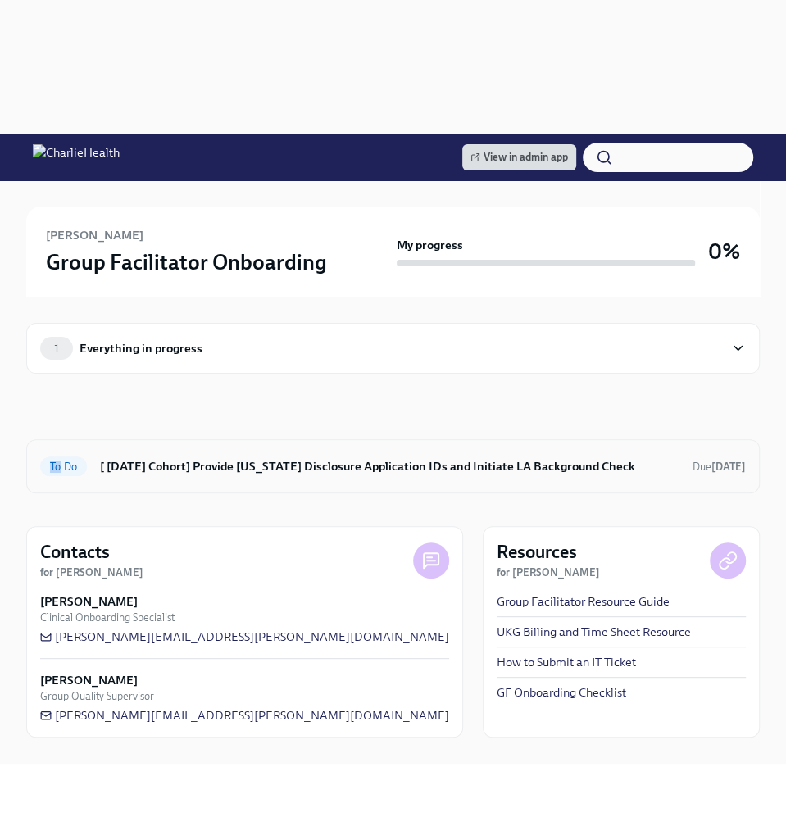
click at [175, 457] on h6 "[ [DATE] Cohort] Provide [US_STATE] Disclosure Application IDs and Initiate LA …" at bounding box center [389, 466] width 579 height 18
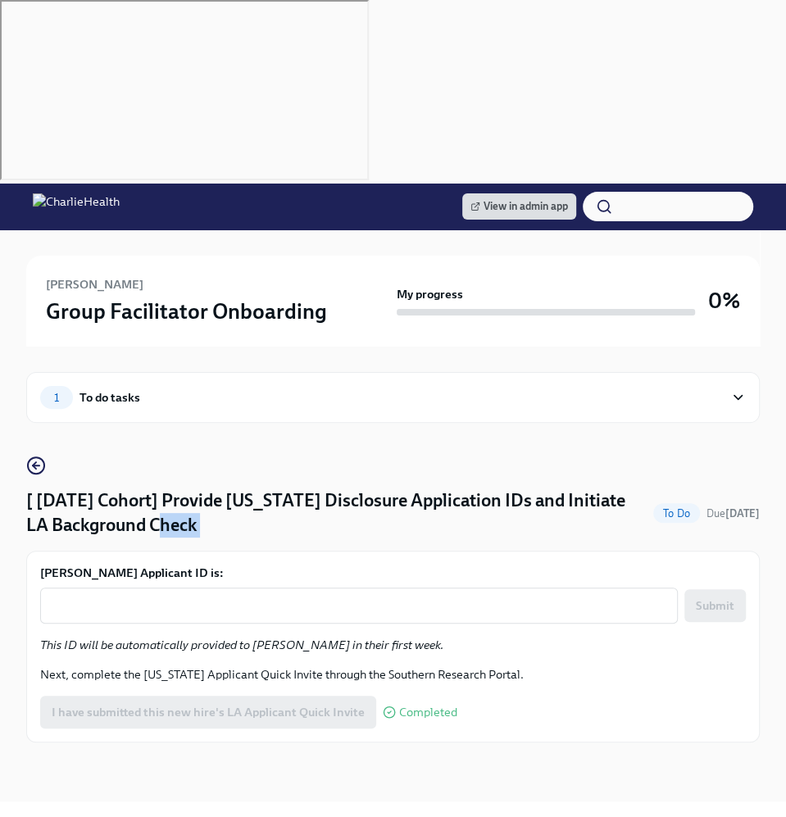
click at [175, 488] on h4 "[ [DATE] Cohort] Provide [US_STATE] Disclosure Application IDs and Initiate LA …" at bounding box center [336, 512] width 620 height 49
click at [221, 596] on textarea "[PERSON_NAME] Applicant ID is:" at bounding box center [359, 606] width 618 height 20
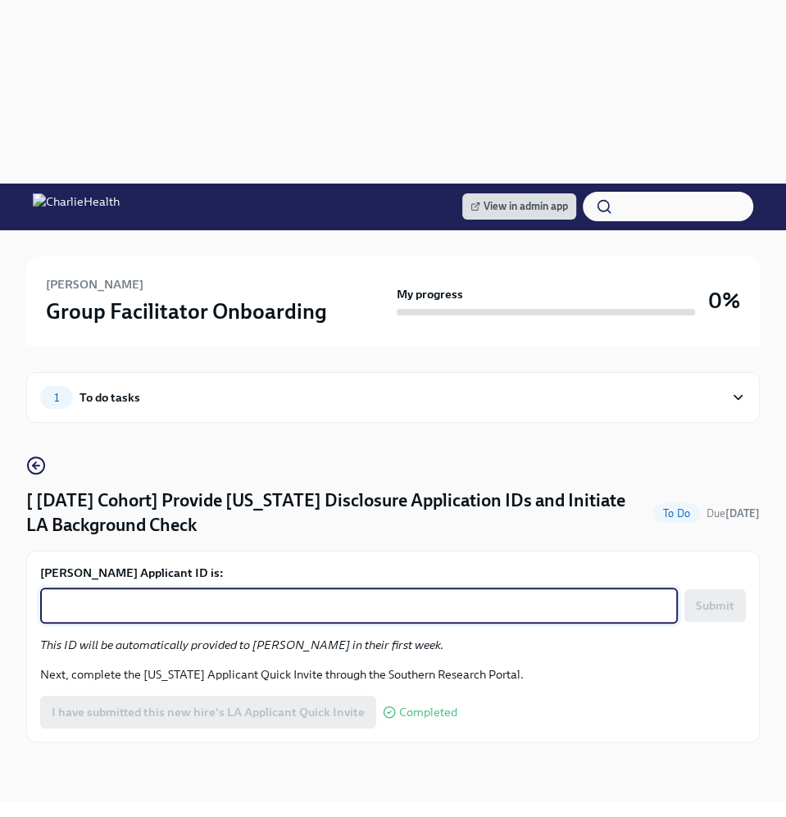
paste textarea "1254319"
type textarea "1254319"
click at [740, 589] on button "Submit" at bounding box center [714, 605] width 61 height 33
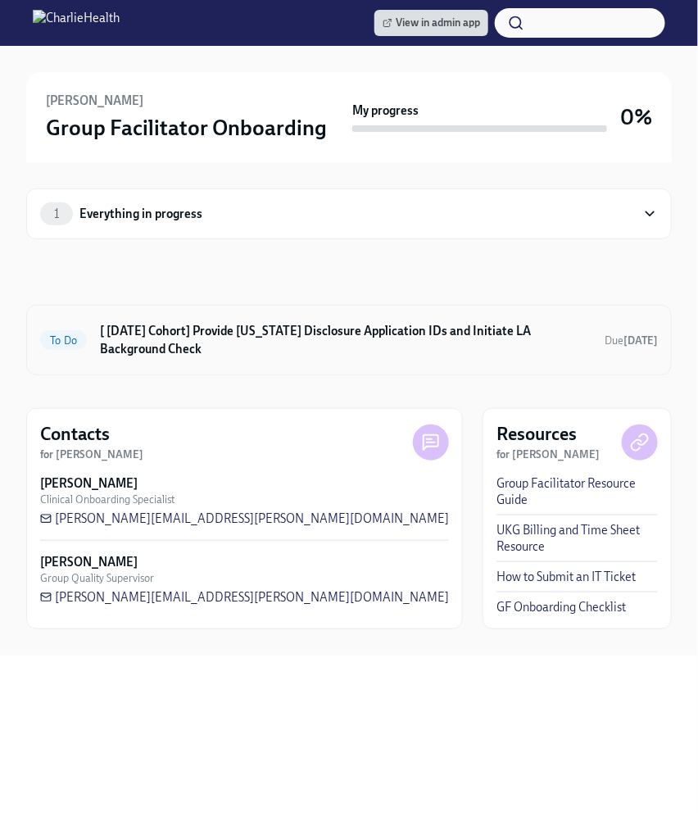
click at [335, 360] on div "To Do [ [DATE] Cohort] Provide [US_STATE] Disclosure Application IDs and Initia…" at bounding box center [349, 340] width 618 height 43
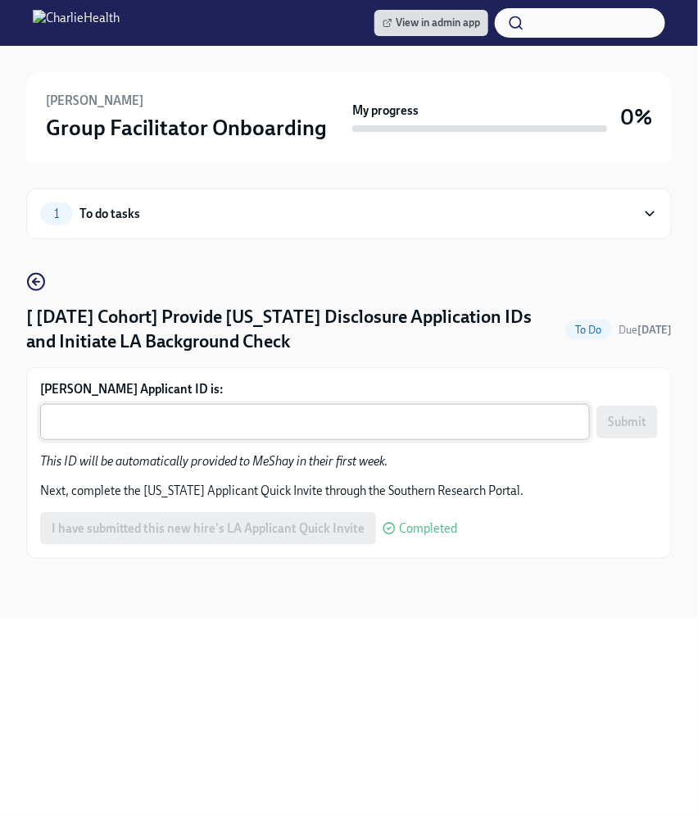
click at [288, 410] on div "x ​" at bounding box center [315, 422] width 550 height 36
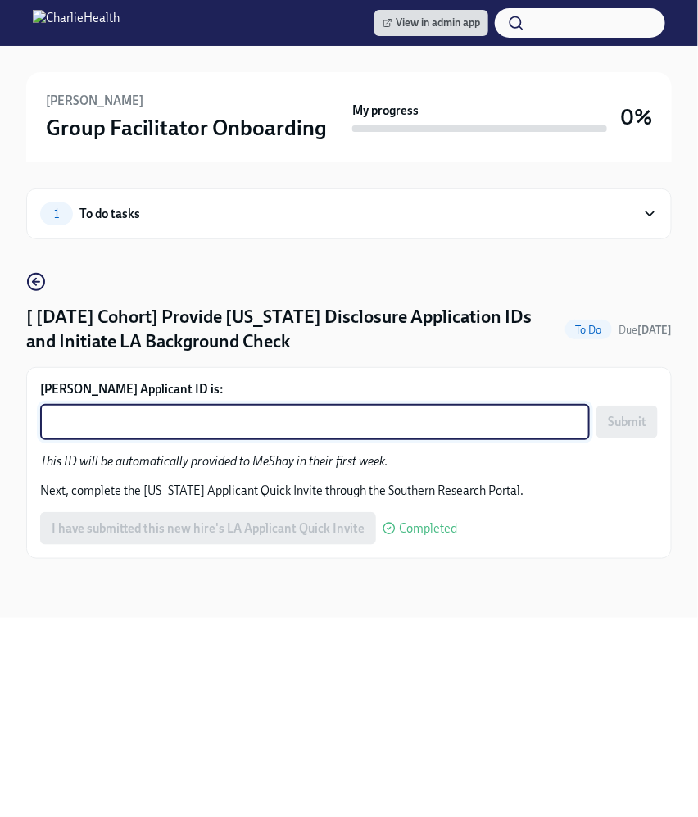
paste textarea "1254326"
type textarea "1254326"
click at [493, 654] on div "View in admin app MeShay McKinney Group Facilitator Onboarding My progress 0% 1…" at bounding box center [349, 408] width 698 height 817
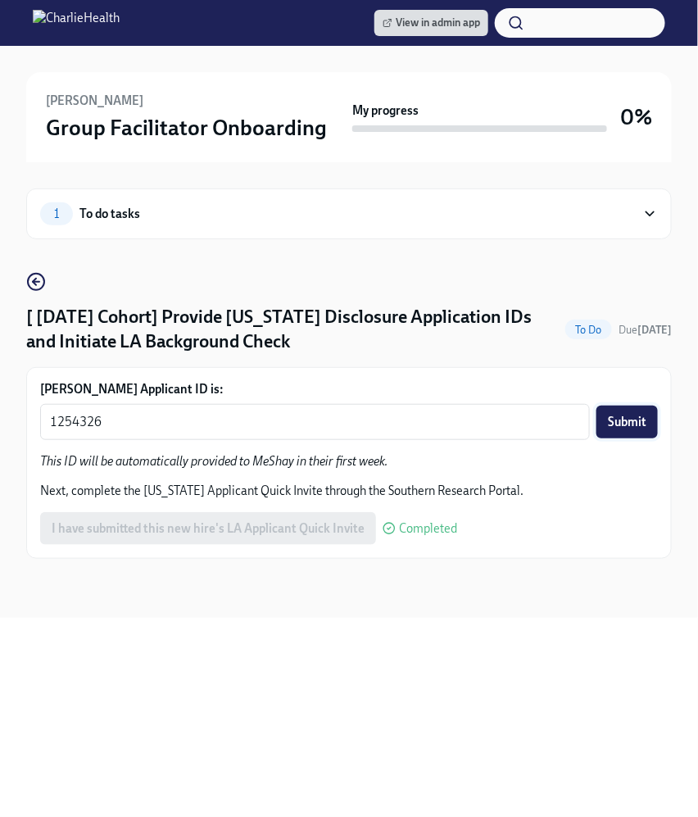
click at [639, 425] on span "Submit" at bounding box center [627, 422] width 39 height 16
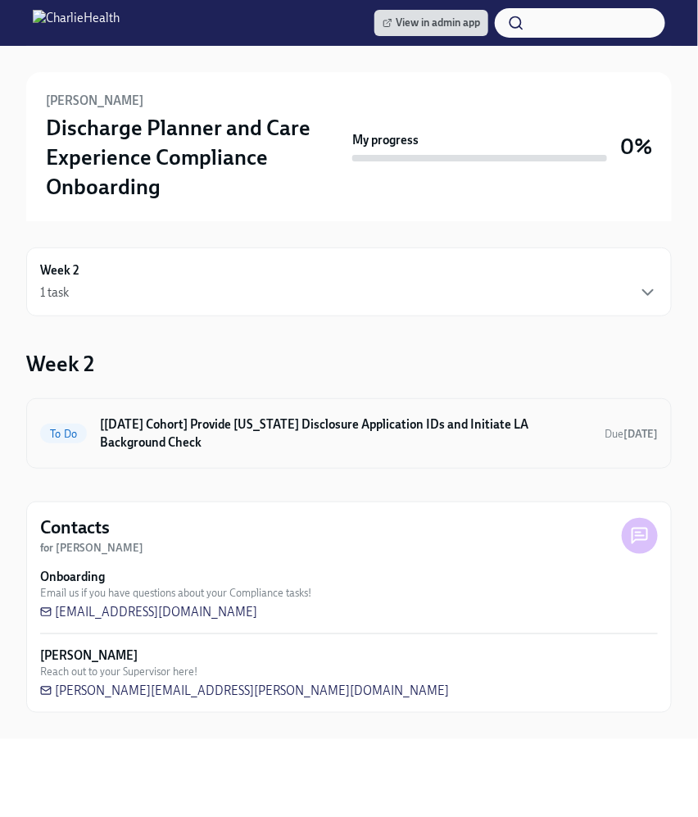
click at [383, 421] on h6 "[[DATE] Cohort] Provide [US_STATE] Disclosure Application IDs and Initiate LA B…" at bounding box center [346, 434] width 492 height 36
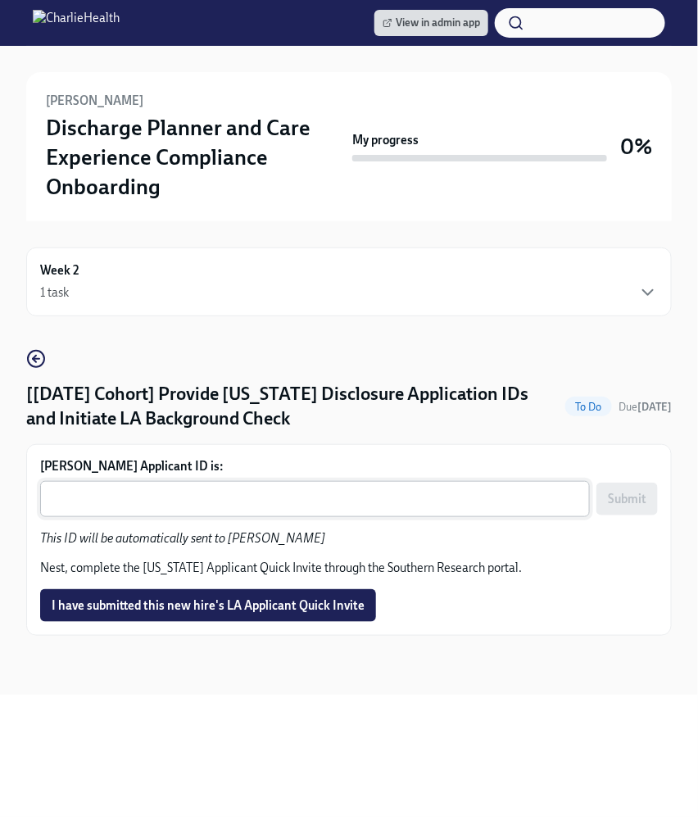
click at [311, 496] on textarea "Wes Standridge's Applicant ID is:" at bounding box center [315, 499] width 530 height 20
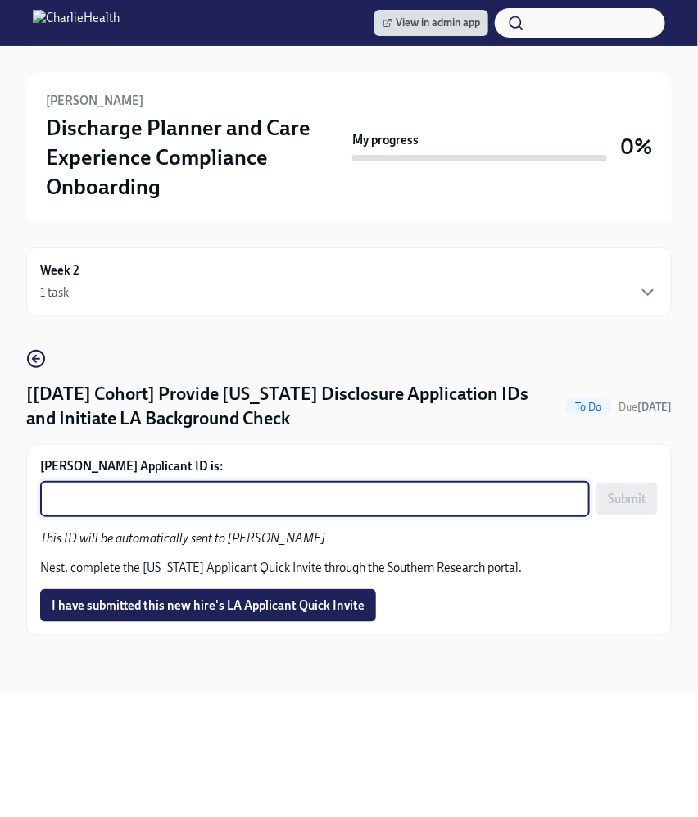
paste textarea "1254328"
type textarea "1254328"
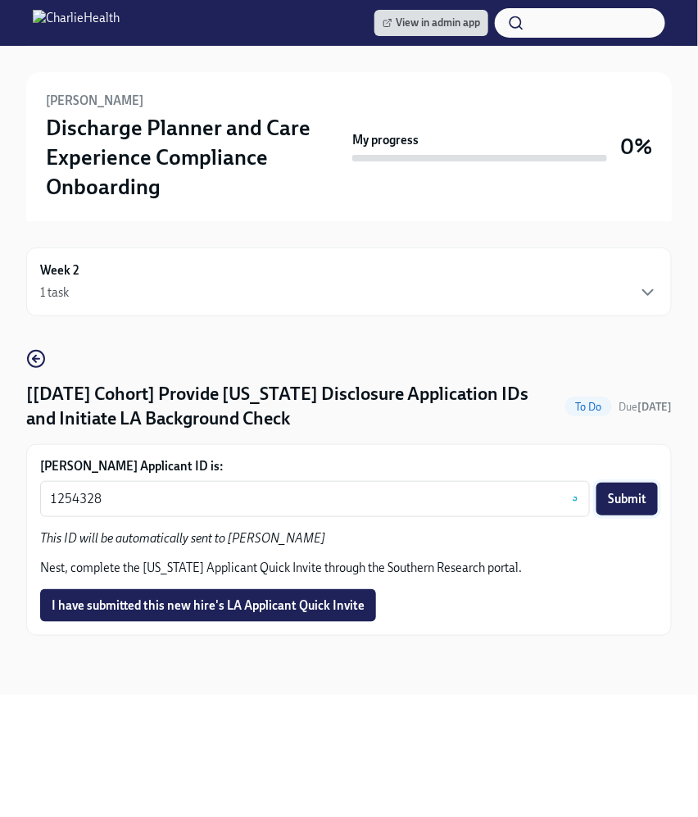
click at [618, 497] on span "Submit" at bounding box center [627, 499] width 39 height 16
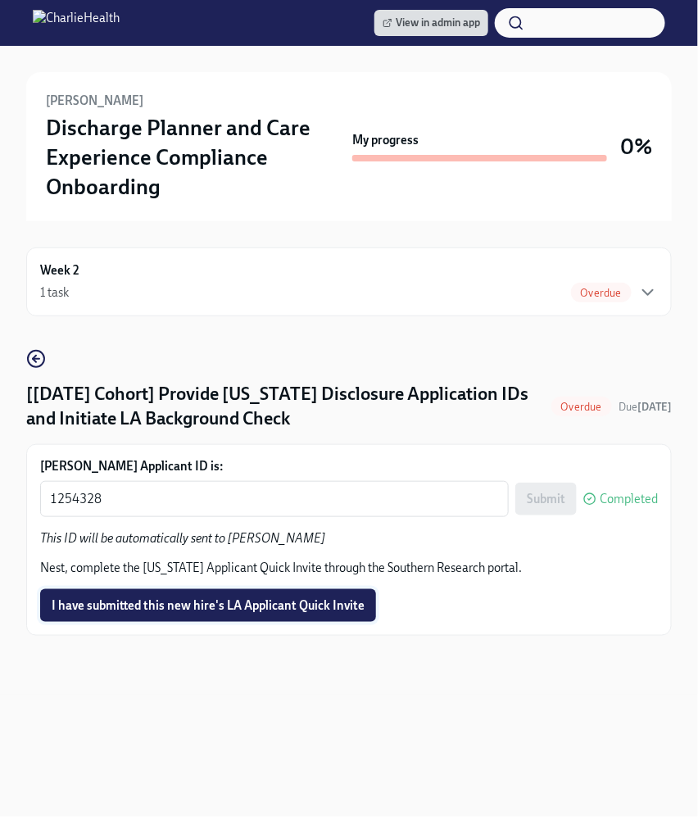
click at [71, 611] on span "I have submitted this new hire's LA Applicant Quick Invite" at bounding box center [208, 605] width 313 height 16
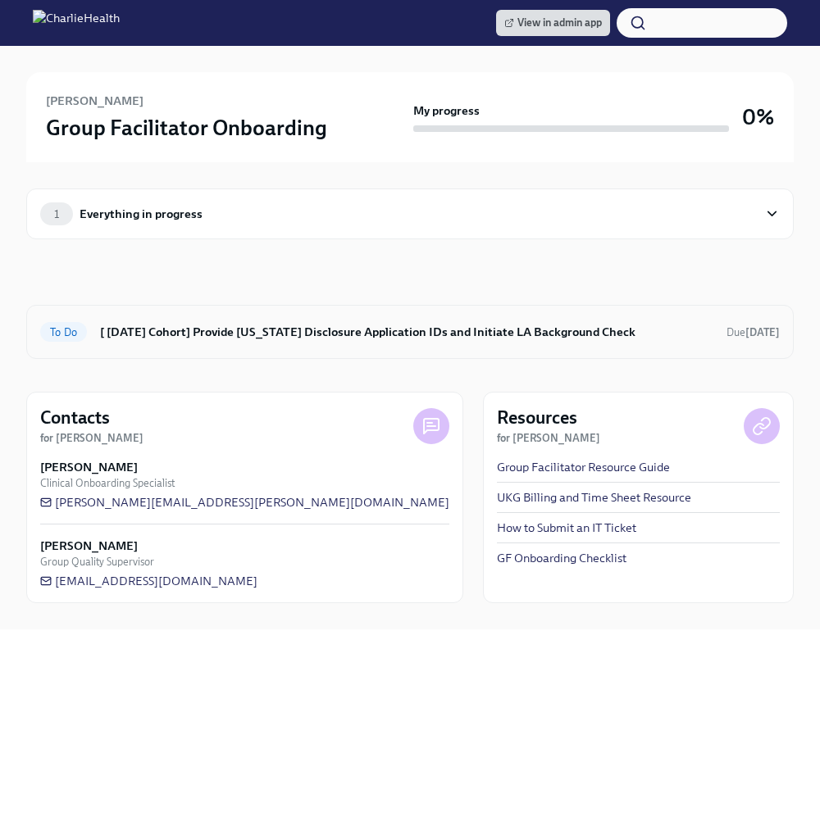
click at [211, 347] on div "To Do [ [DATE] Cohort] Provide [US_STATE] Disclosure Application IDs and Initia…" at bounding box center [409, 332] width 767 height 54
click at [179, 331] on h6 "[ [DATE] Cohort] Provide [US_STATE] Disclosure Application IDs and Initiate LA …" at bounding box center [406, 332] width 613 height 18
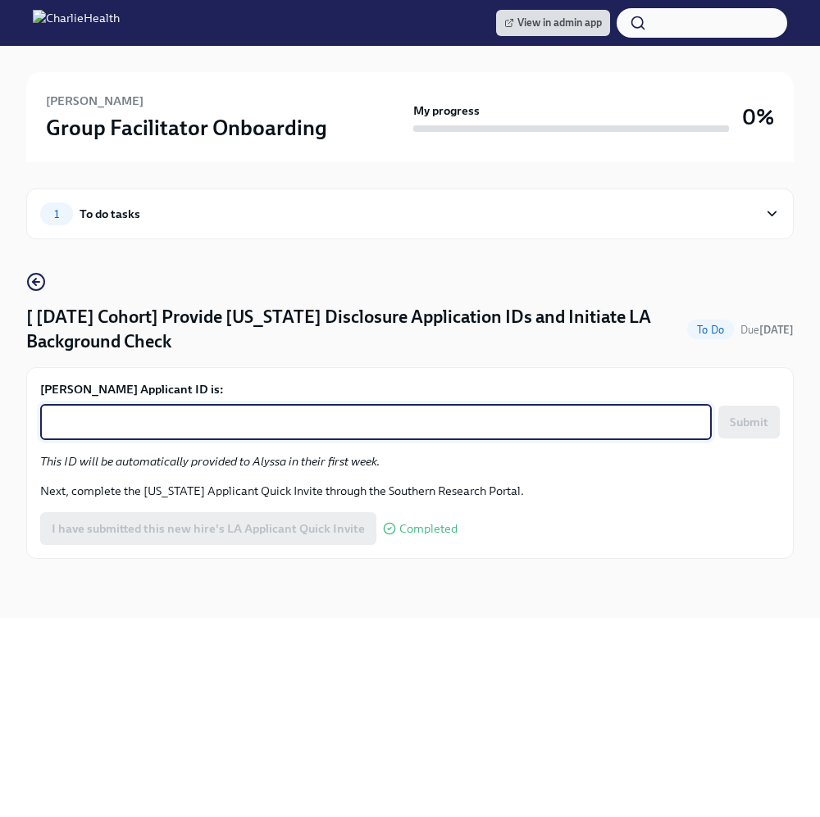
click at [144, 414] on textarea "Alyssa Hanlon's Applicant ID is:" at bounding box center [376, 422] width 652 height 20
paste textarea "1254347"
type textarea "1254347"
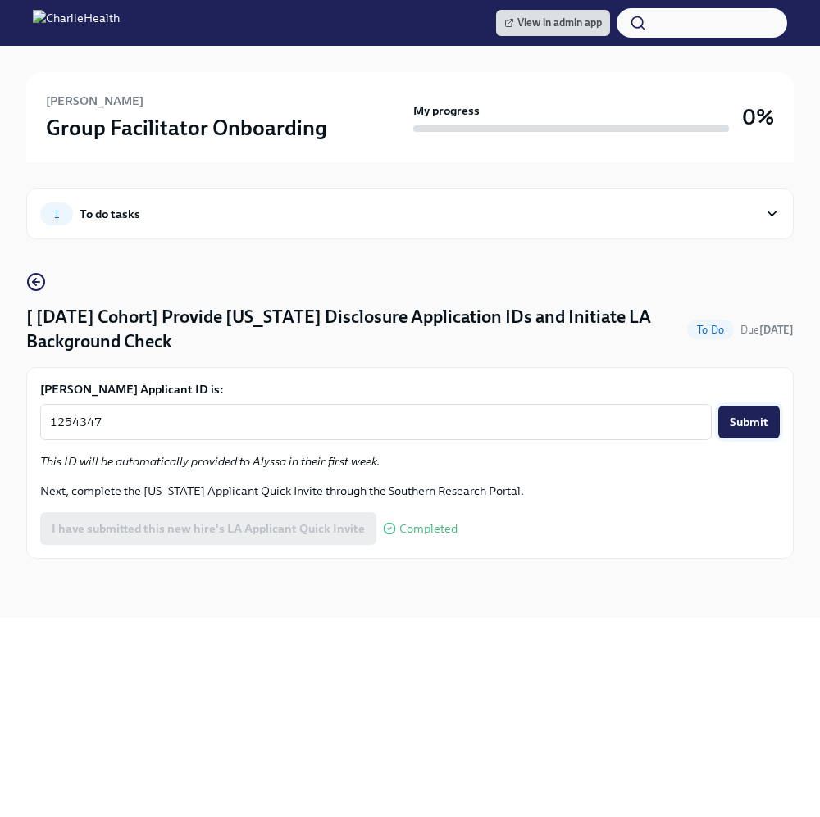
click at [740, 415] on span "Submit" at bounding box center [748, 422] width 39 height 16
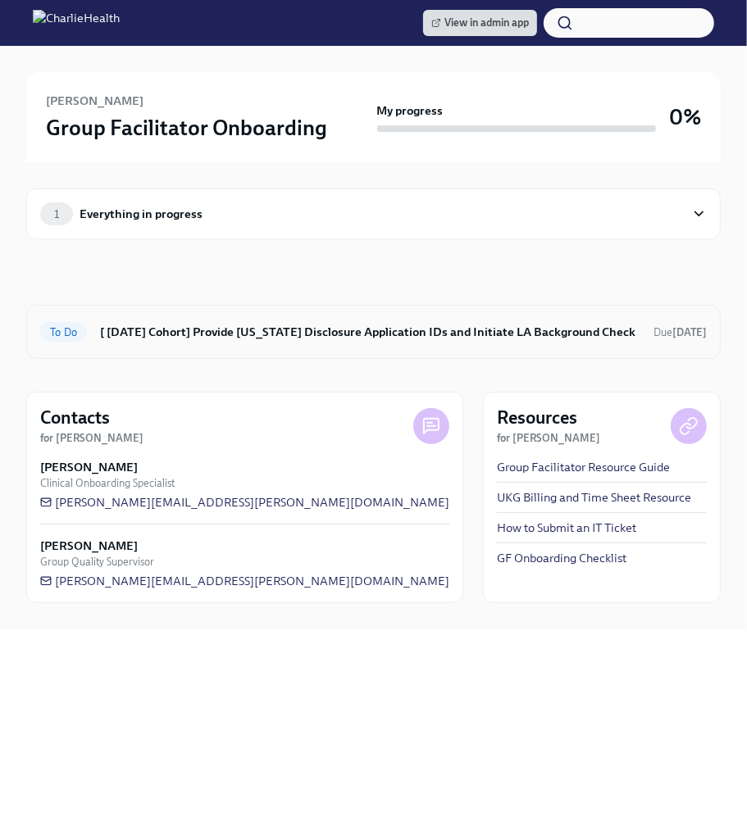
click at [252, 337] on h6 "[ [DATE] Cohort] Provide [US_STATE] Disclosure Application IDs and Initiate LA …" at bounding box center [370, 332] width 540 height 18
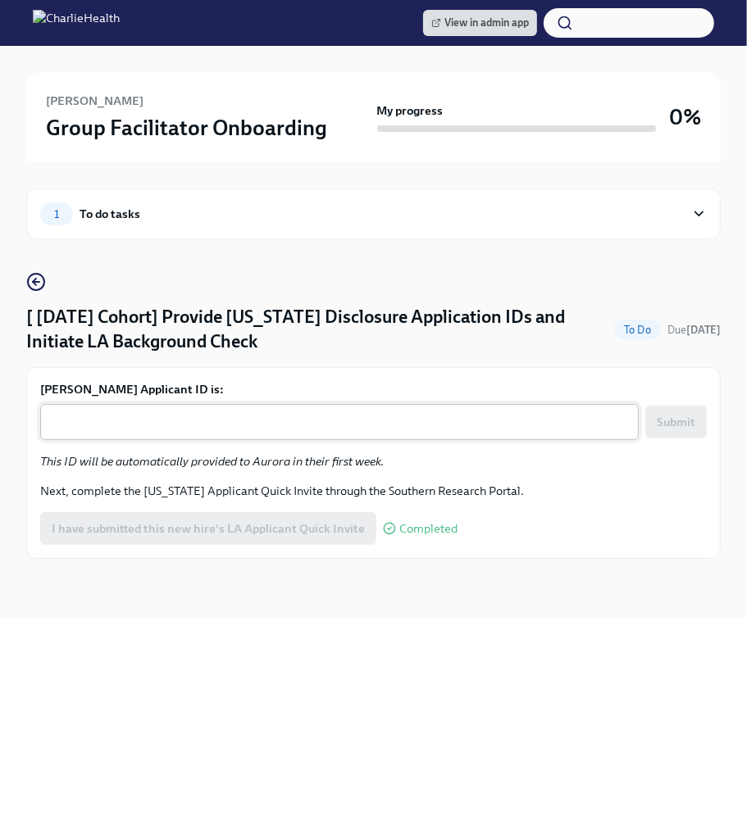
click at [183, 407] on div "x ​" at bounding box center [339, 422] width 598 height 36
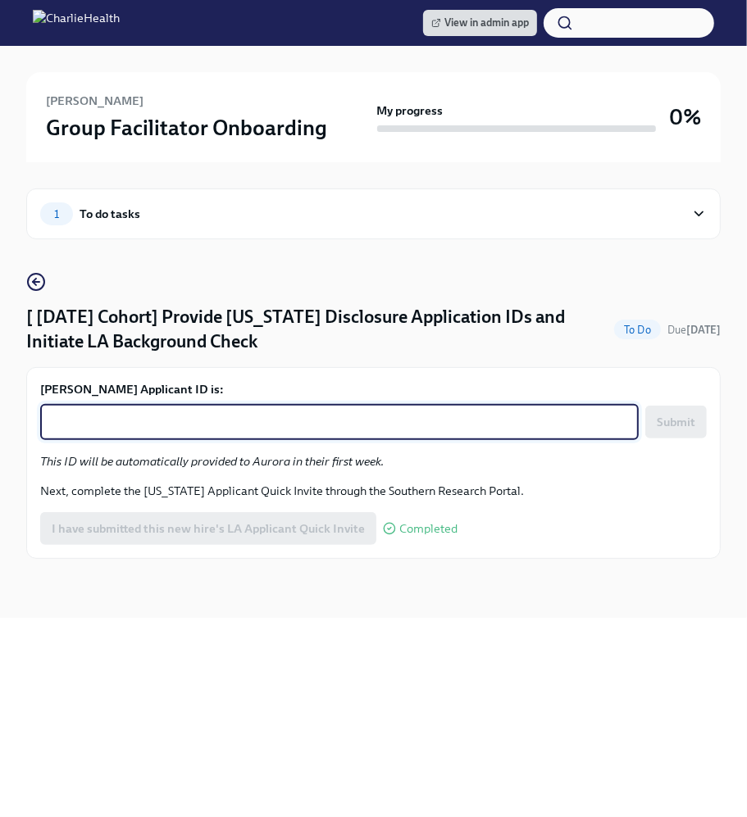
paste textarea "1254359"
type textarea "1254359"
click at [656, 432] on button "Submit" at bounding box center [675, 422] width 61 height 33
